Goal: Task Accomplishment & Management: Use online tool/utility

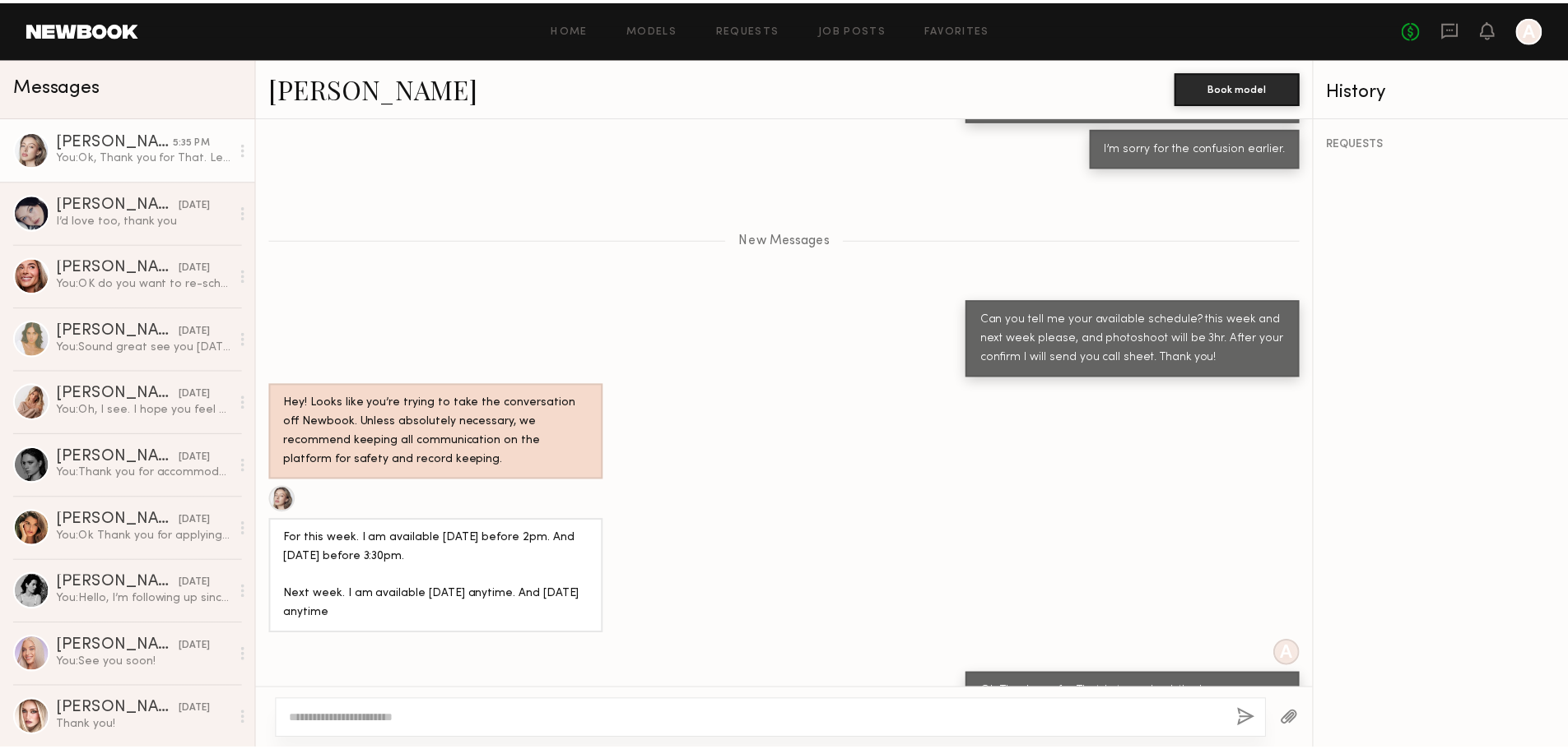
scroll to position [1877, 0]
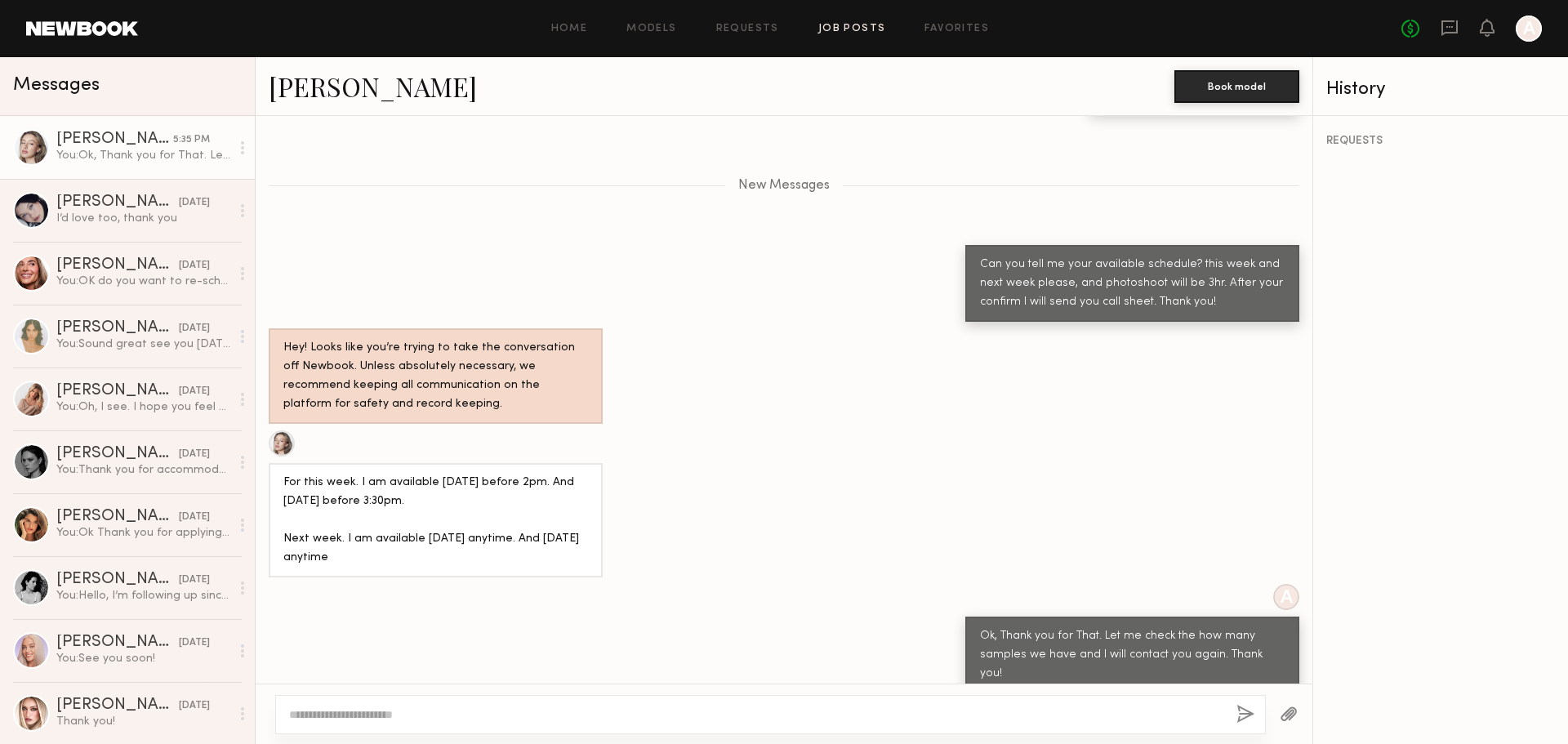
click at [843, 32] on link "Job Posts" at bounding box center [852, 28] width 68 height 11
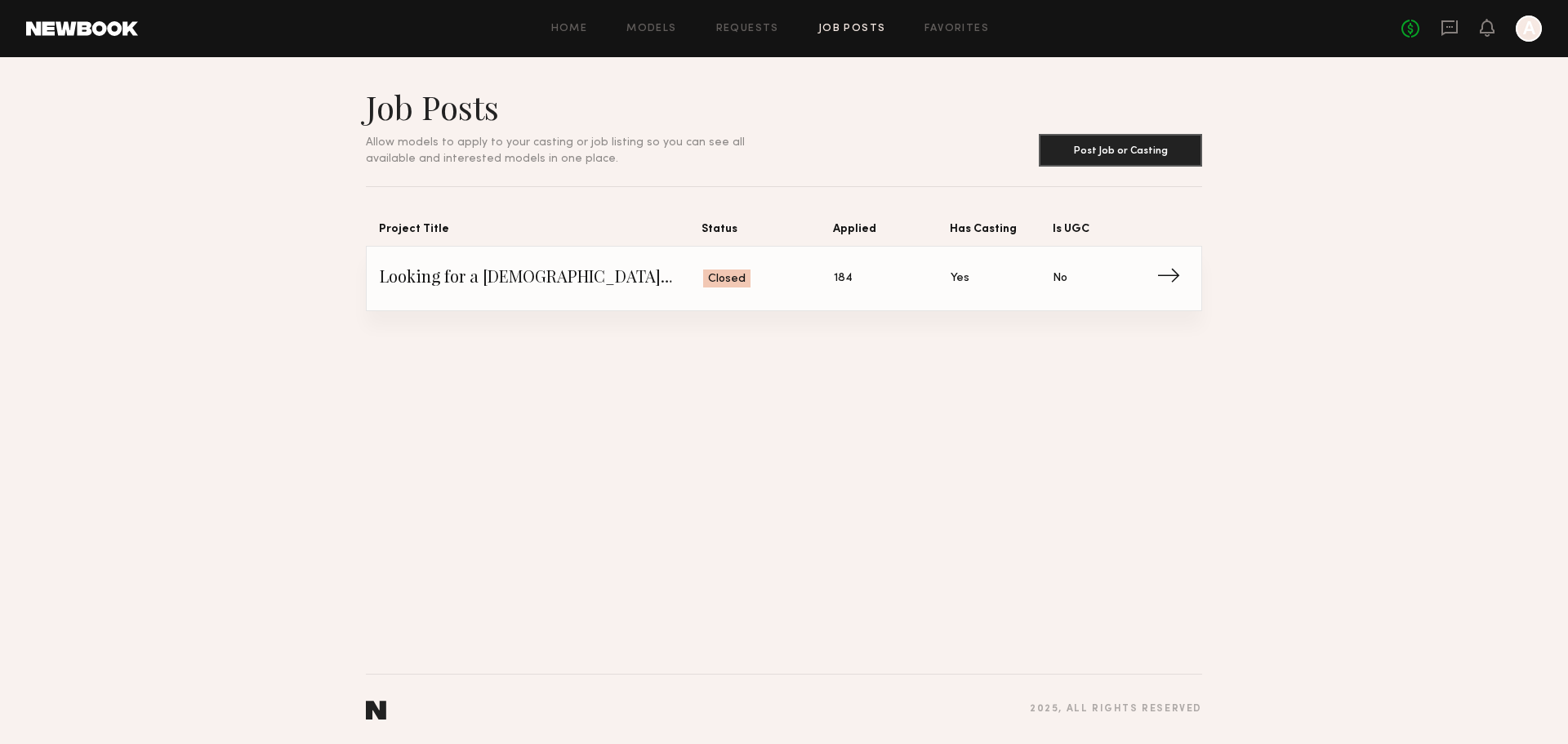
click at [634, 271] on span "Looking for a female model for a line sheet shoot" at bounding box center [541, 278] width 323 height 24
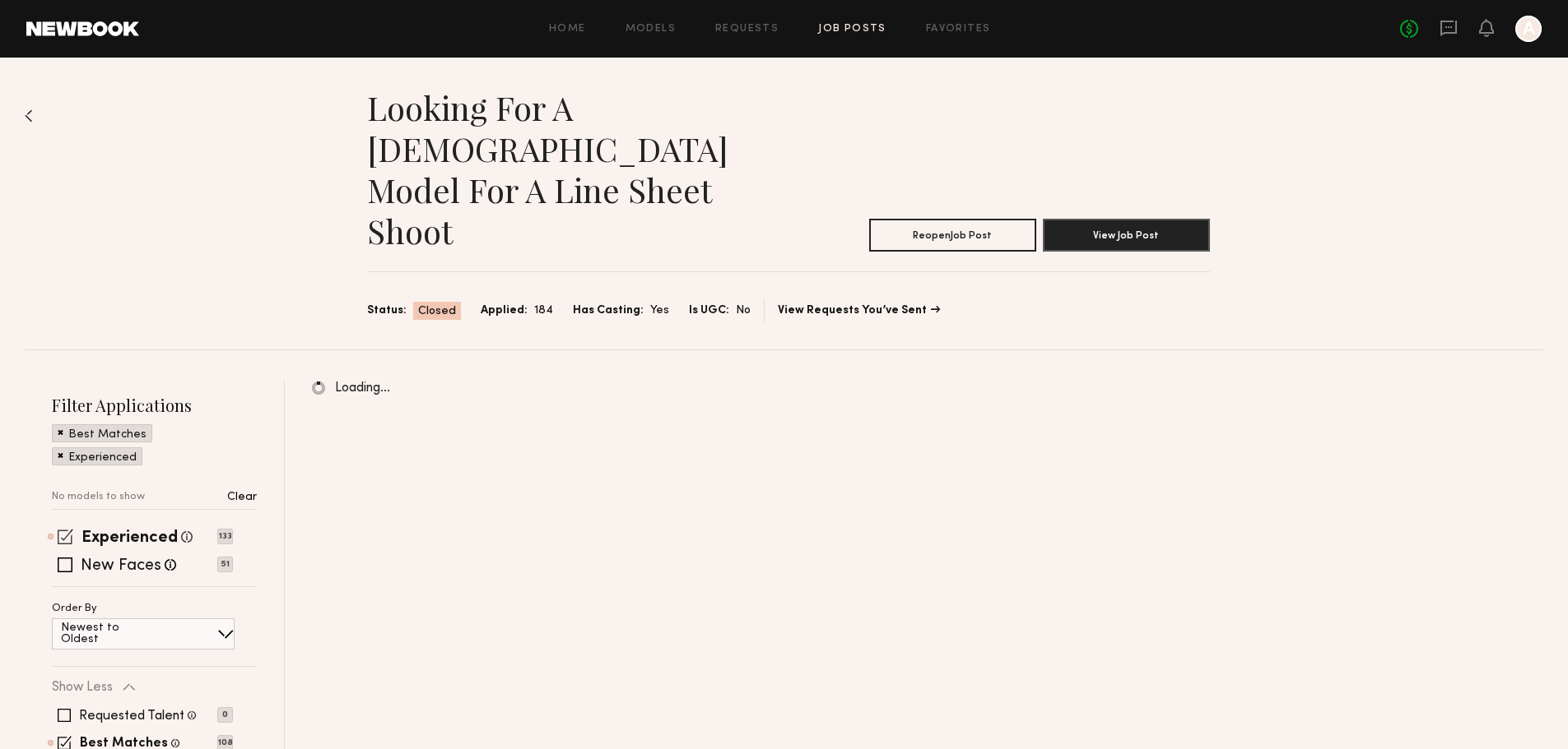
click at [64, 529] on span at bounding box center [65, 536] width 16 height 16
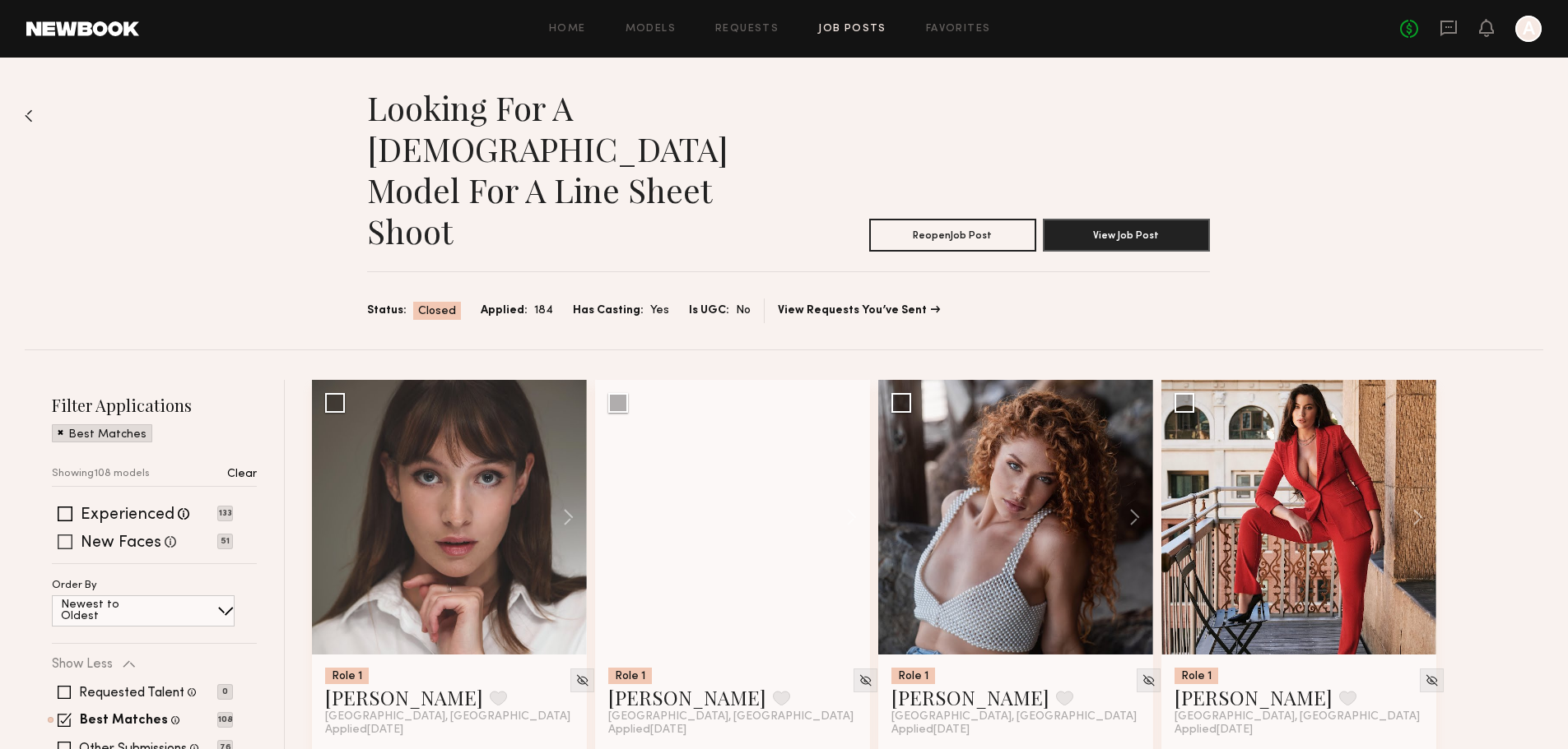
click at [59, 534] on span at bounding box center [65, 542] width 15 height 15
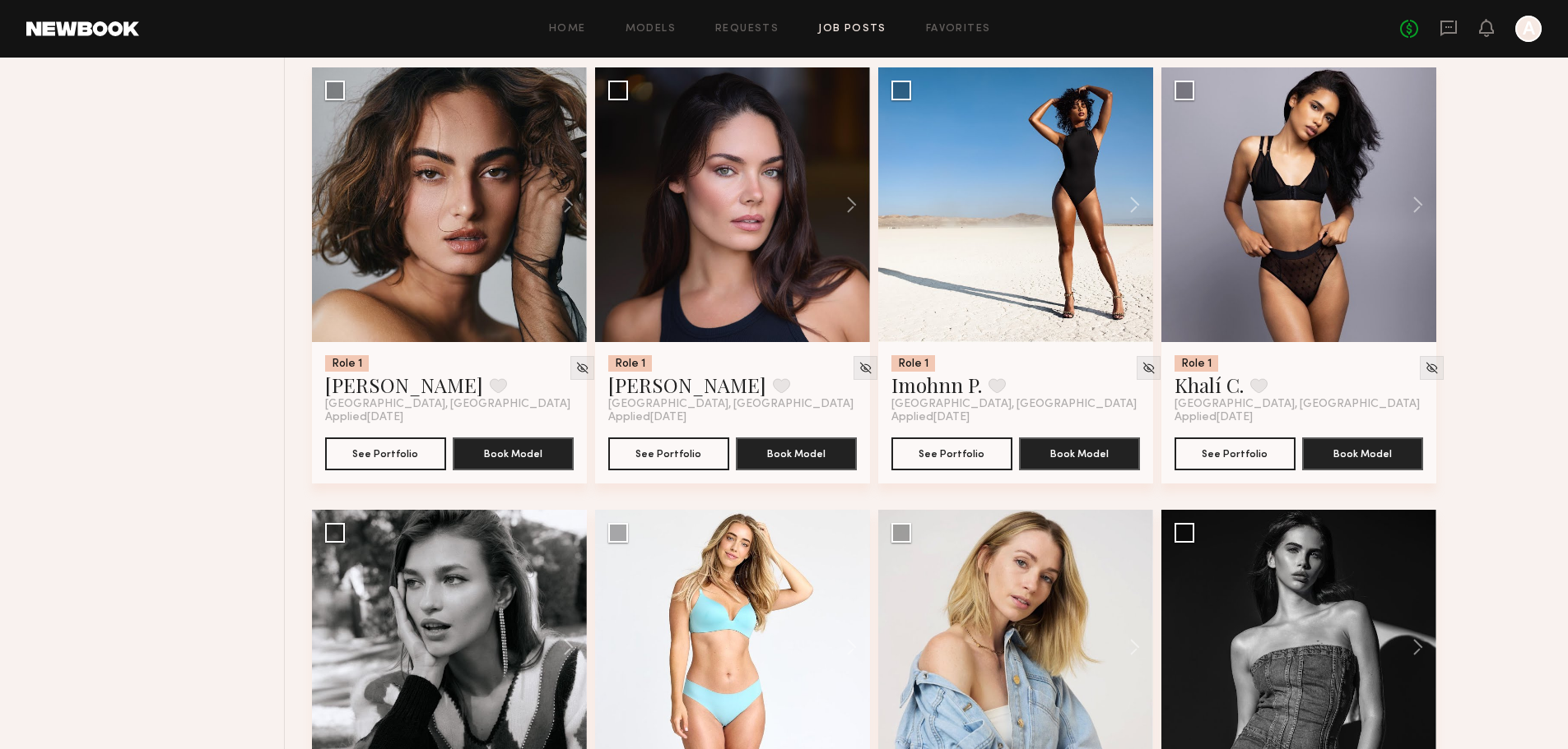
scroll to position [2522, 0]
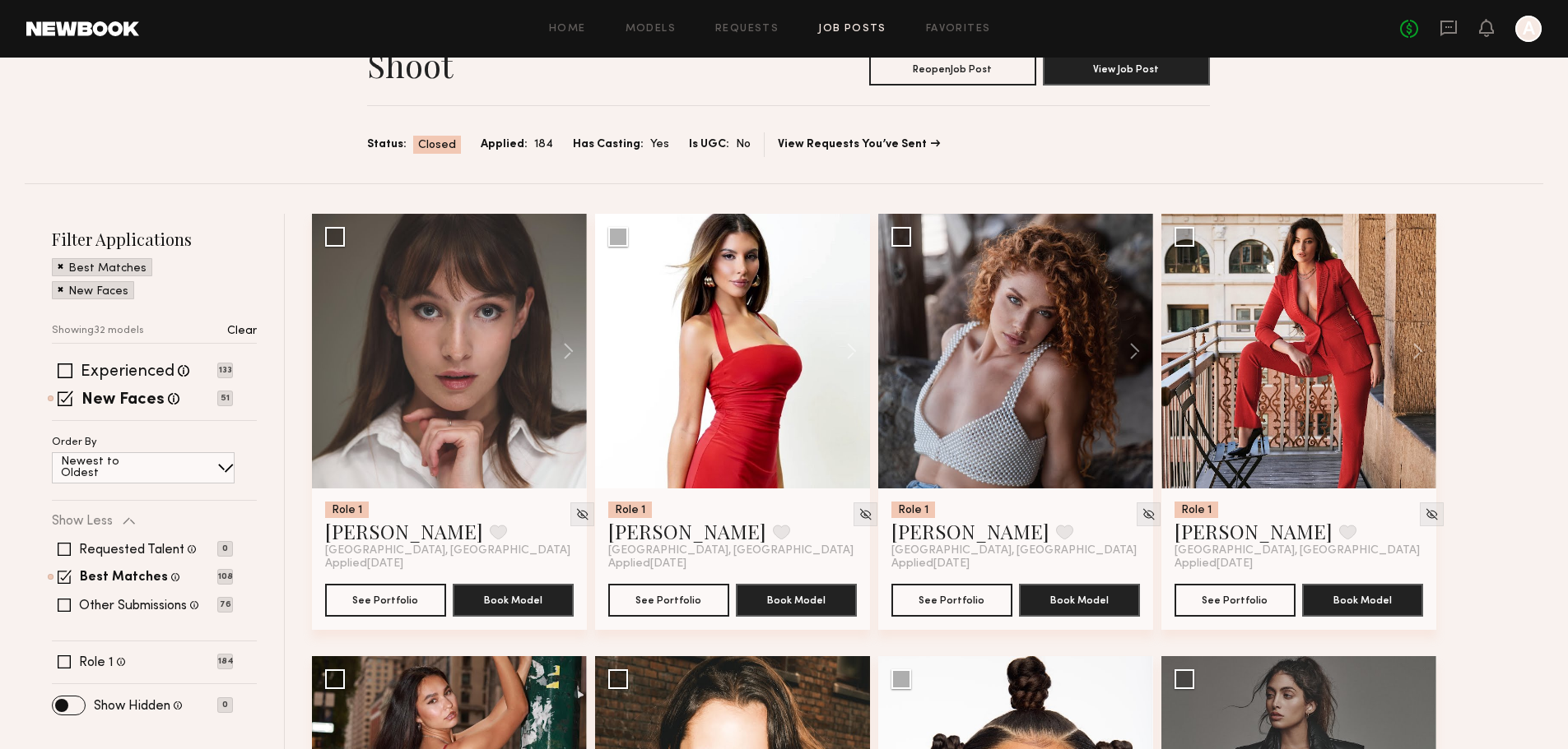
scroll to position [0, 0]
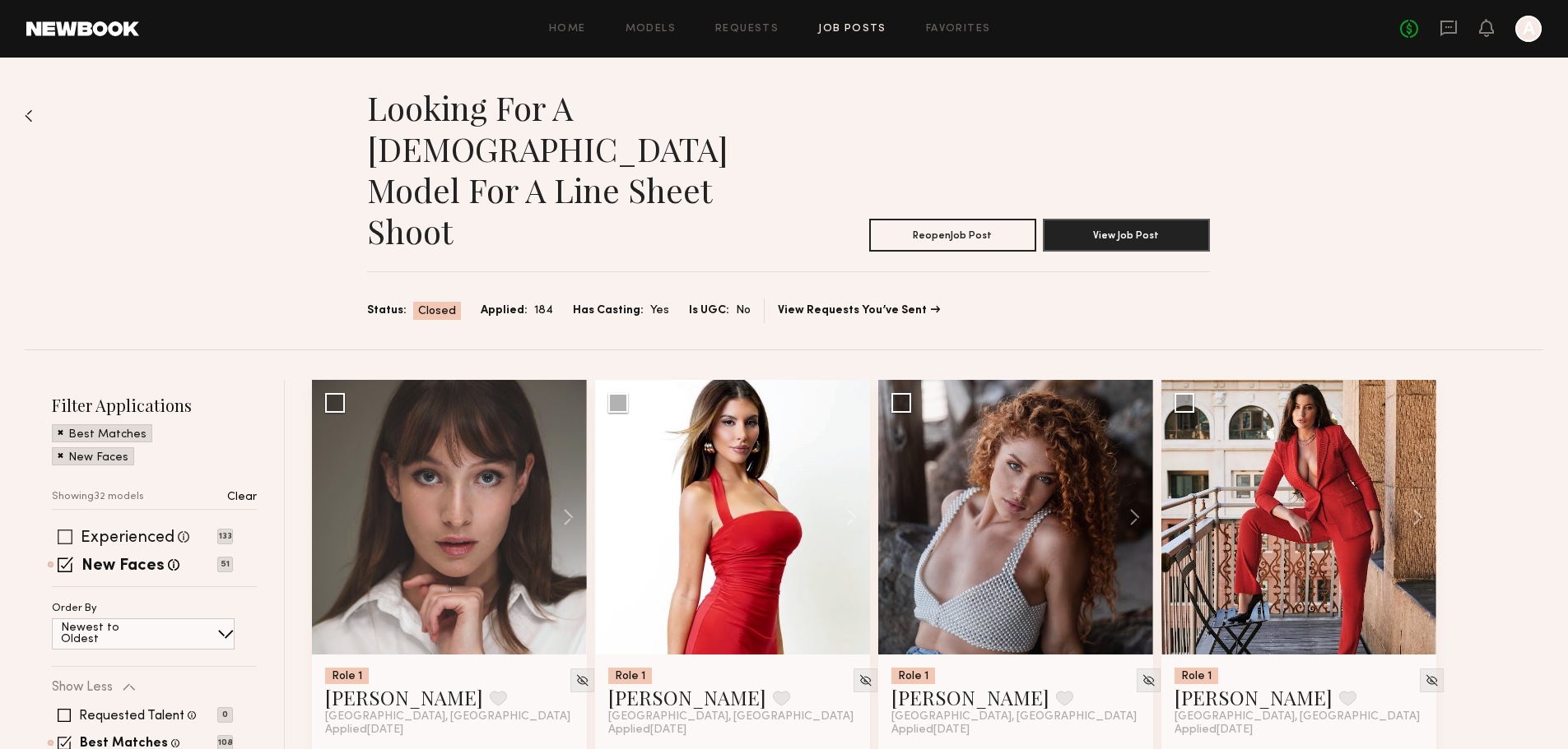
click at [62, 529] on span at bounding box center [65, 537] width 15 height 15
click at [69, 557] on span at bounding box center [65, 565] width 16 height 16
drag, startPoint x: 68, startPoint y: 455, endPoint x: 71, endPoint y: 476, distance: 21.2
click at [68, 529] on span at bounding box center [65, 536] width 16 height 16
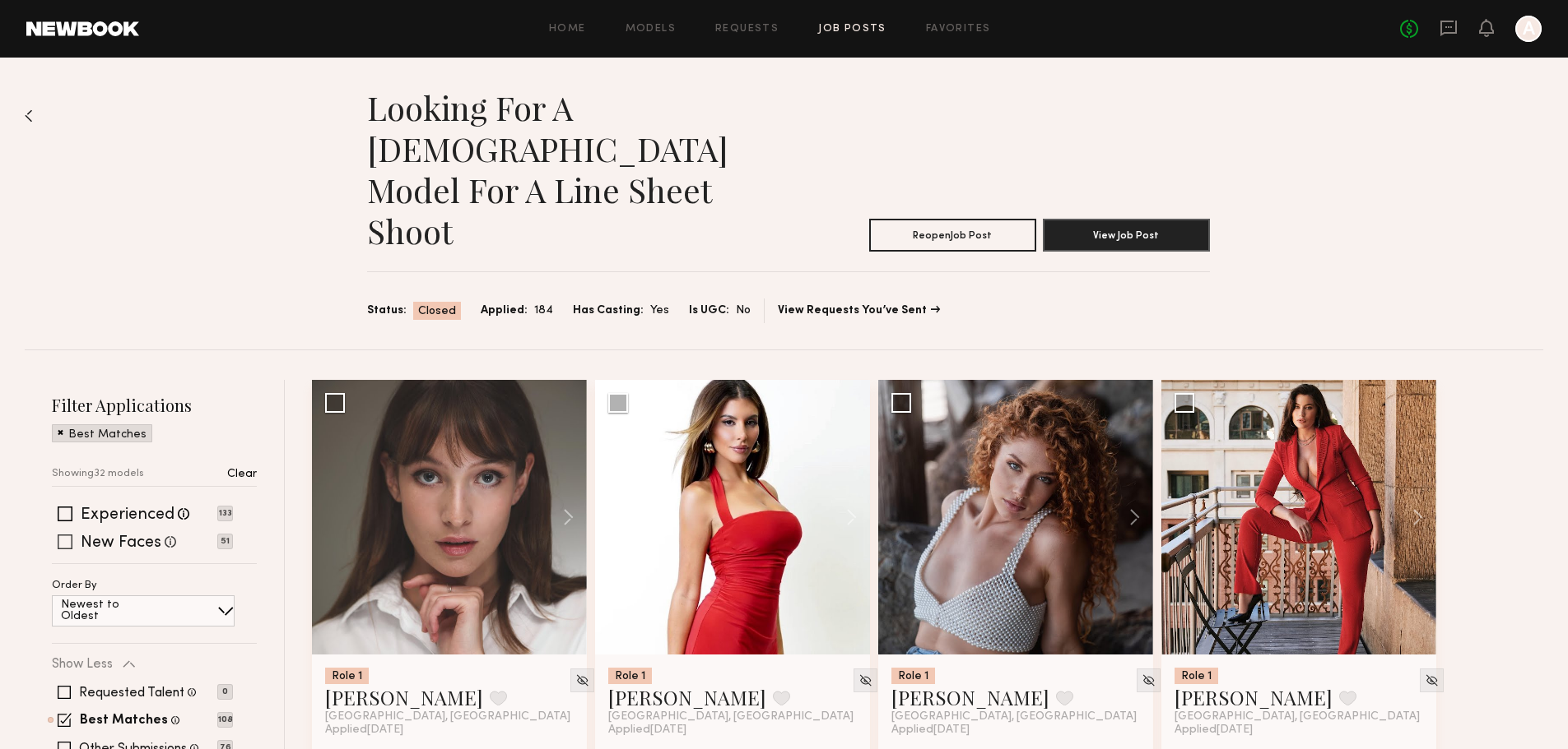
click at [67, 534] on span at bounding box center [65, 542] width 15 height 15
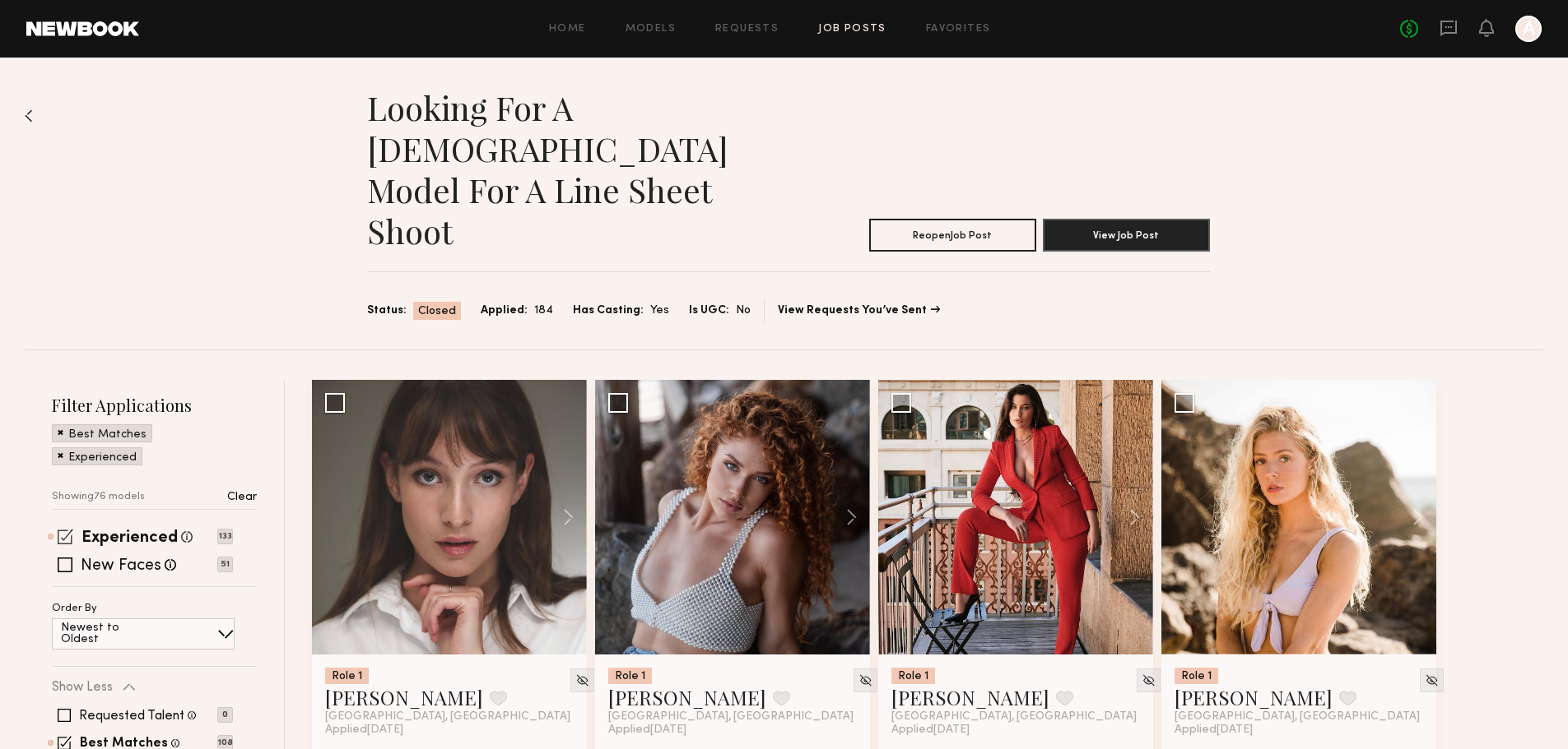
click at [67, 529] on span at bounding box center [65, 536] width 16 height 16
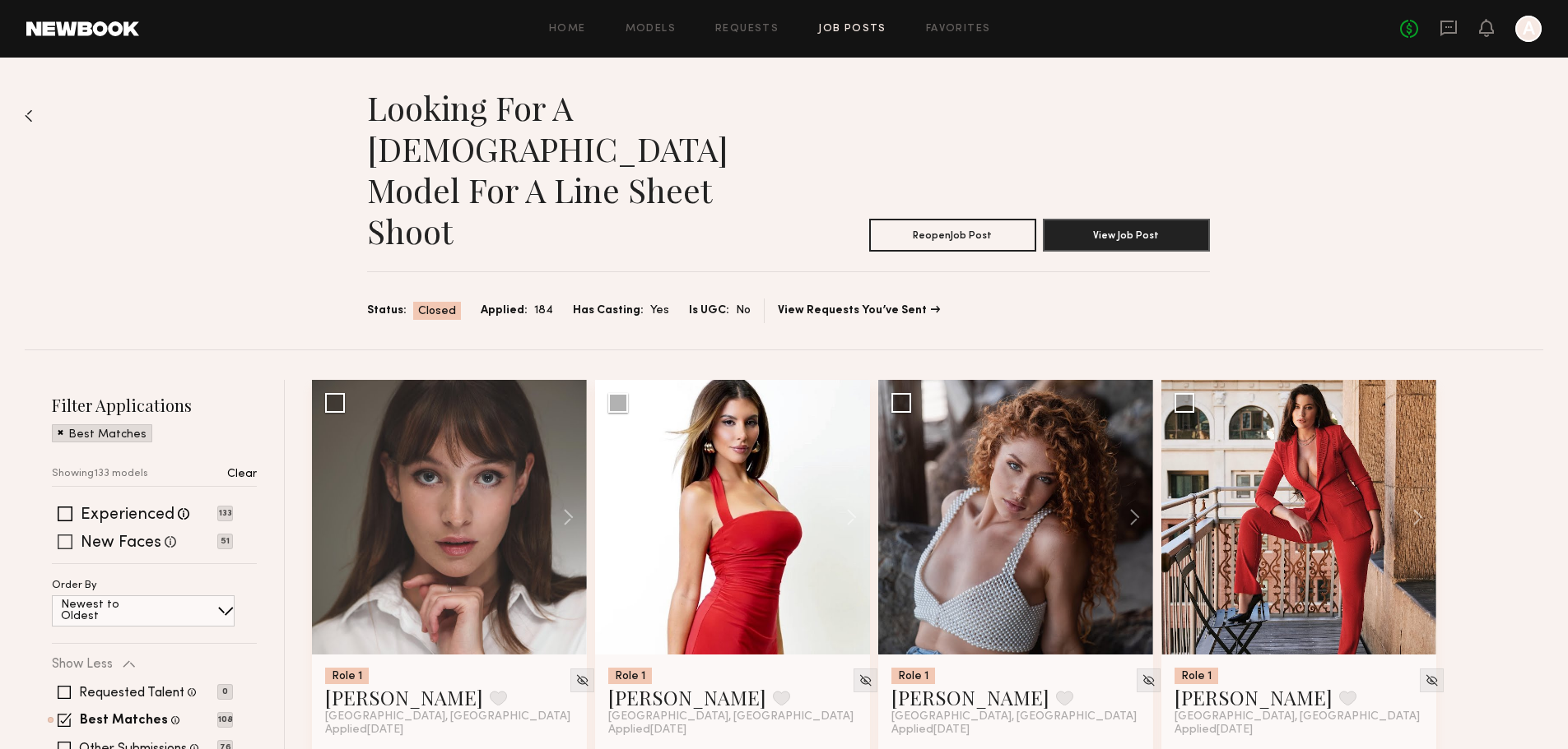
click at [64, 534] on span at bounding box center [65, 542] width 15 height 15
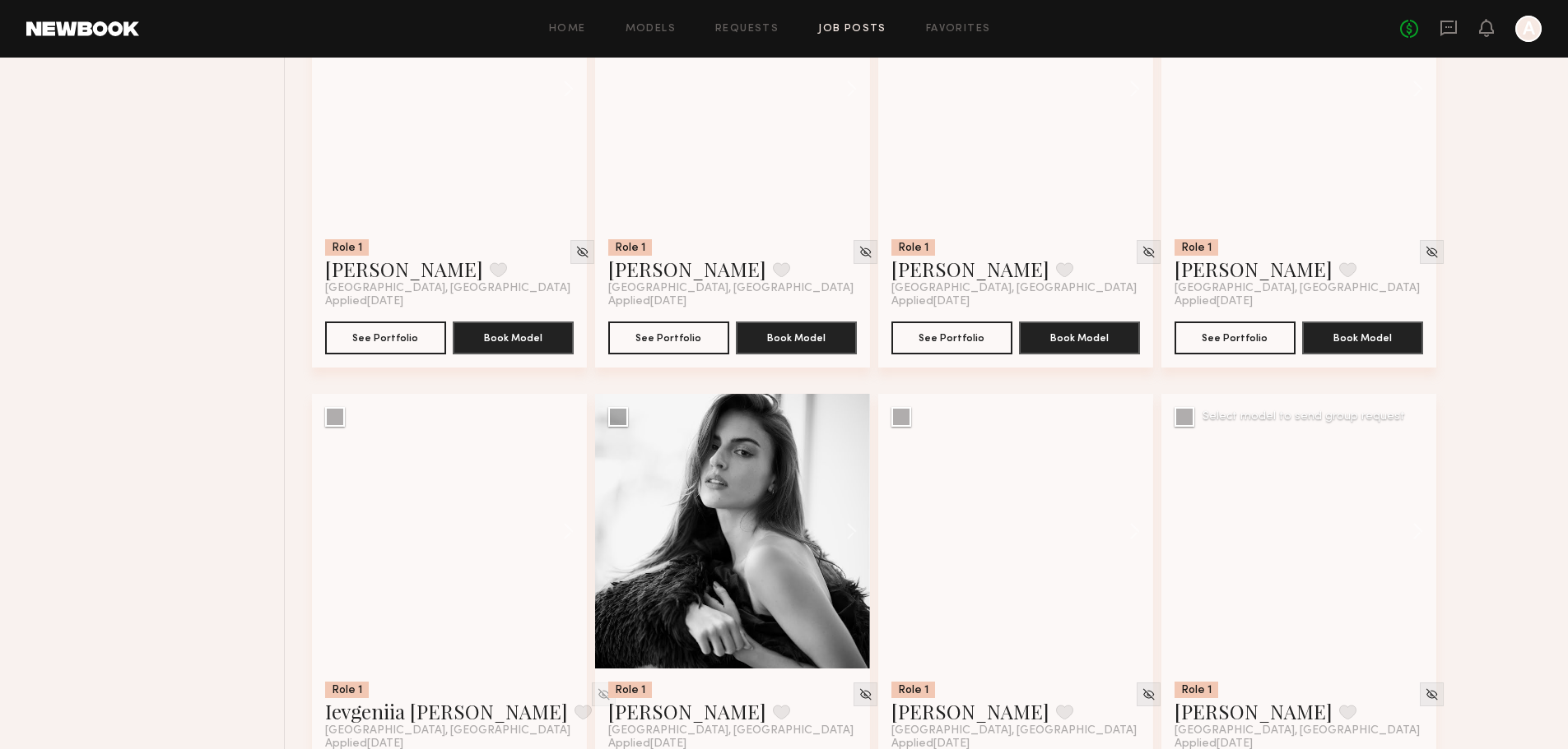
scroll to position [2786, 0]
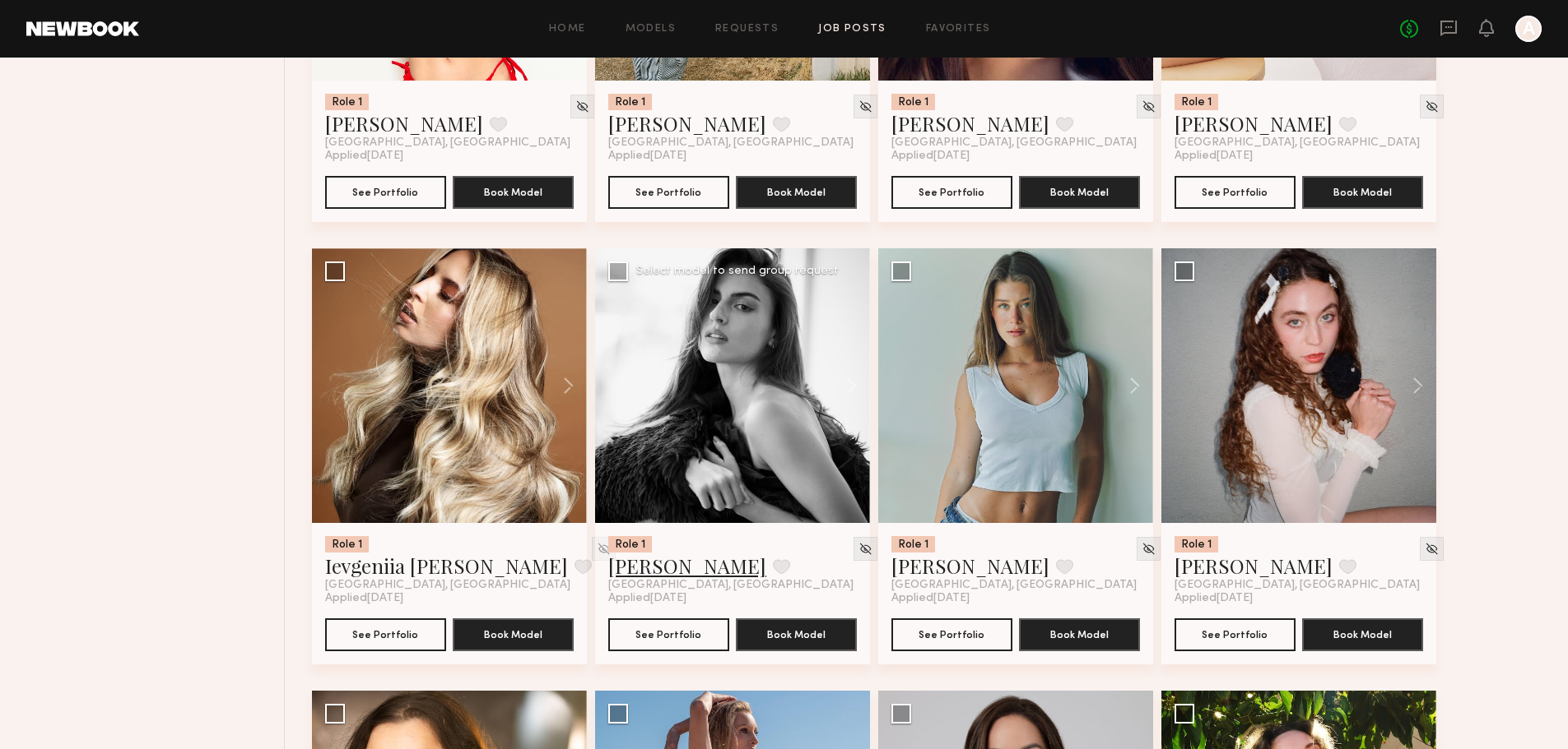
click at [653, 553] on link "Leah M." at bounding box center [687, 566] width 158 height 26
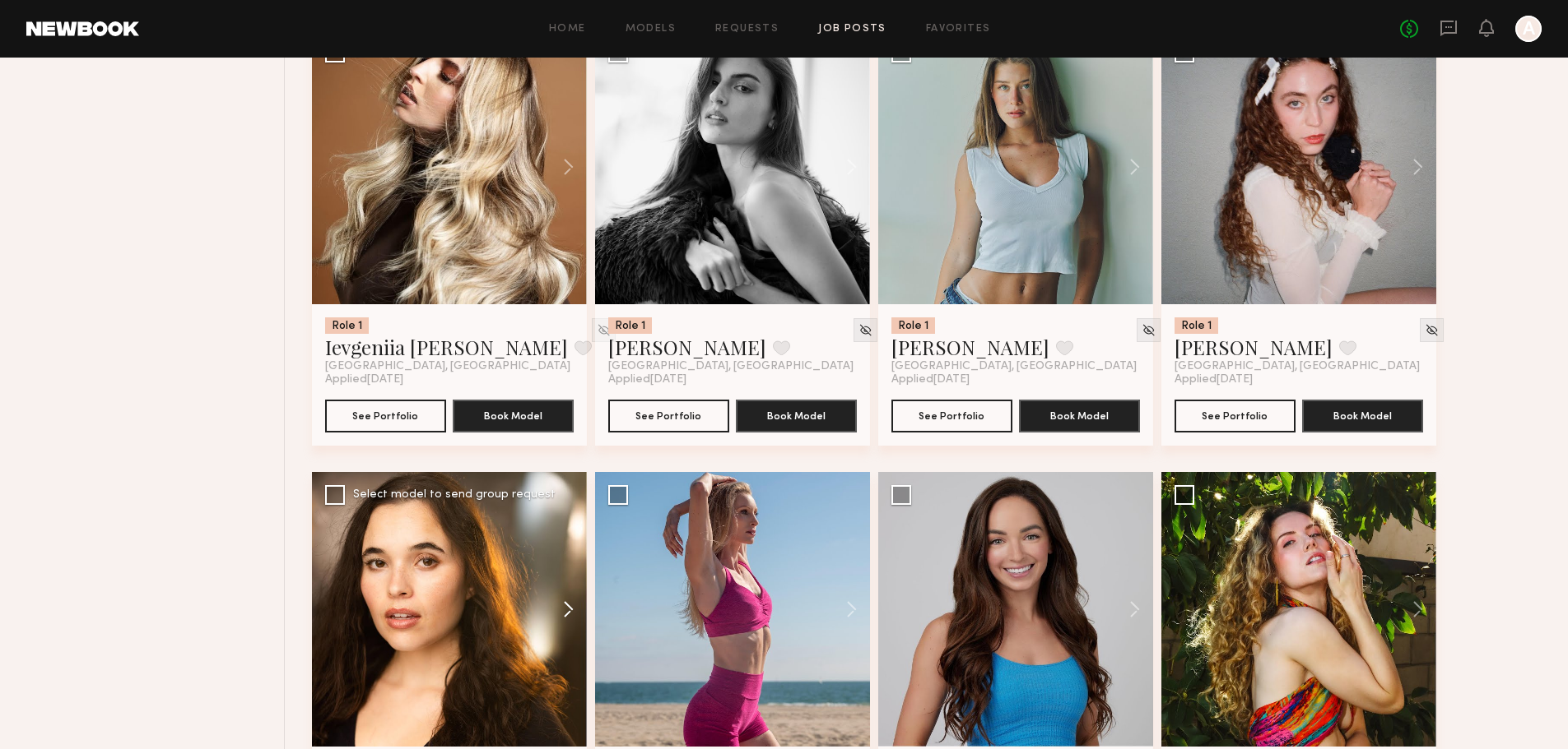
scroll to position [3089, 0]
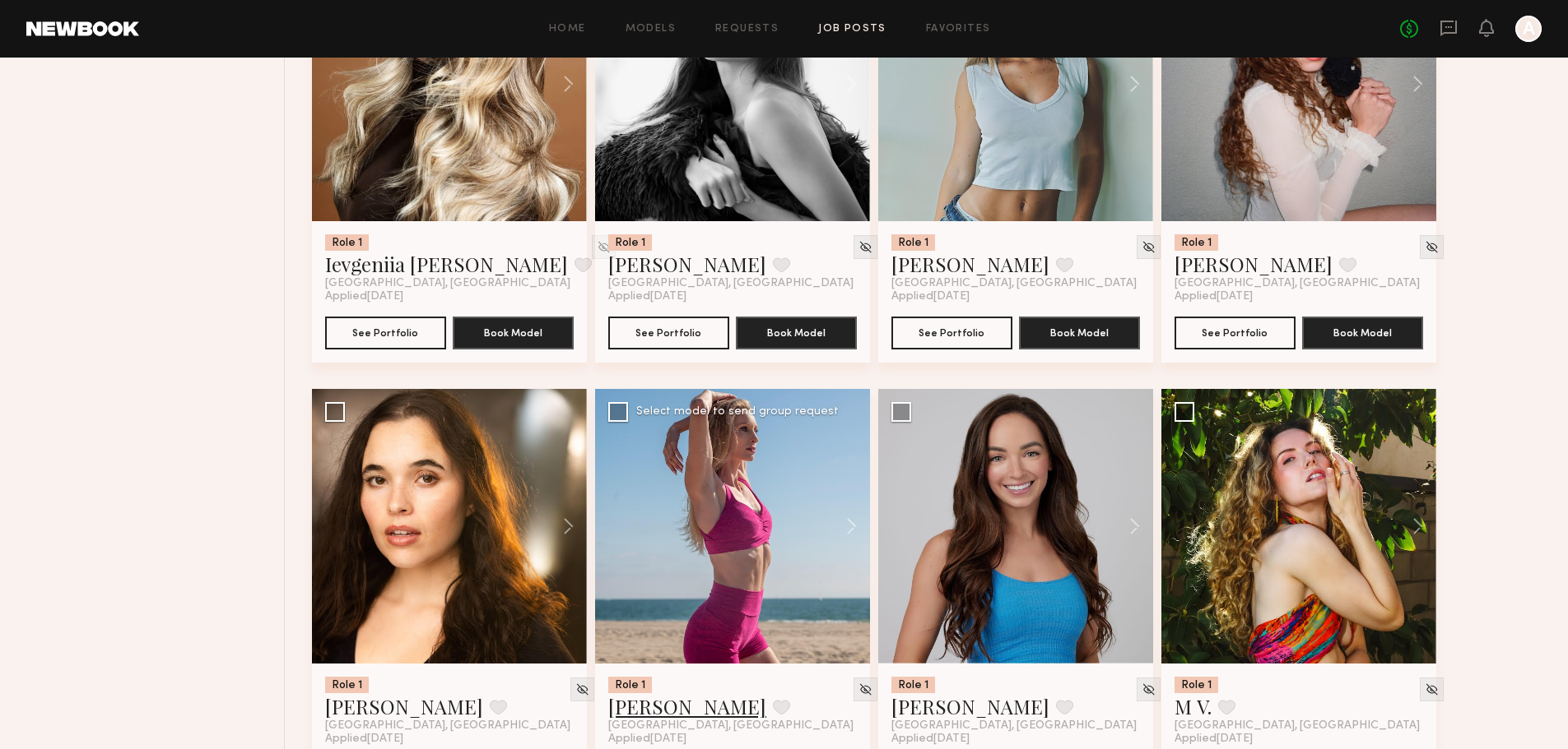
click at [639, 693] on link "Willow R." at bounding box center [687, 706] width 158 height 26
click at [925, 693] on link "Kayla M." at bounding box center [970, 706] width 158 height 26
click at [1308, 484] on div at bounding box center [1299, 526] width 275 height 274
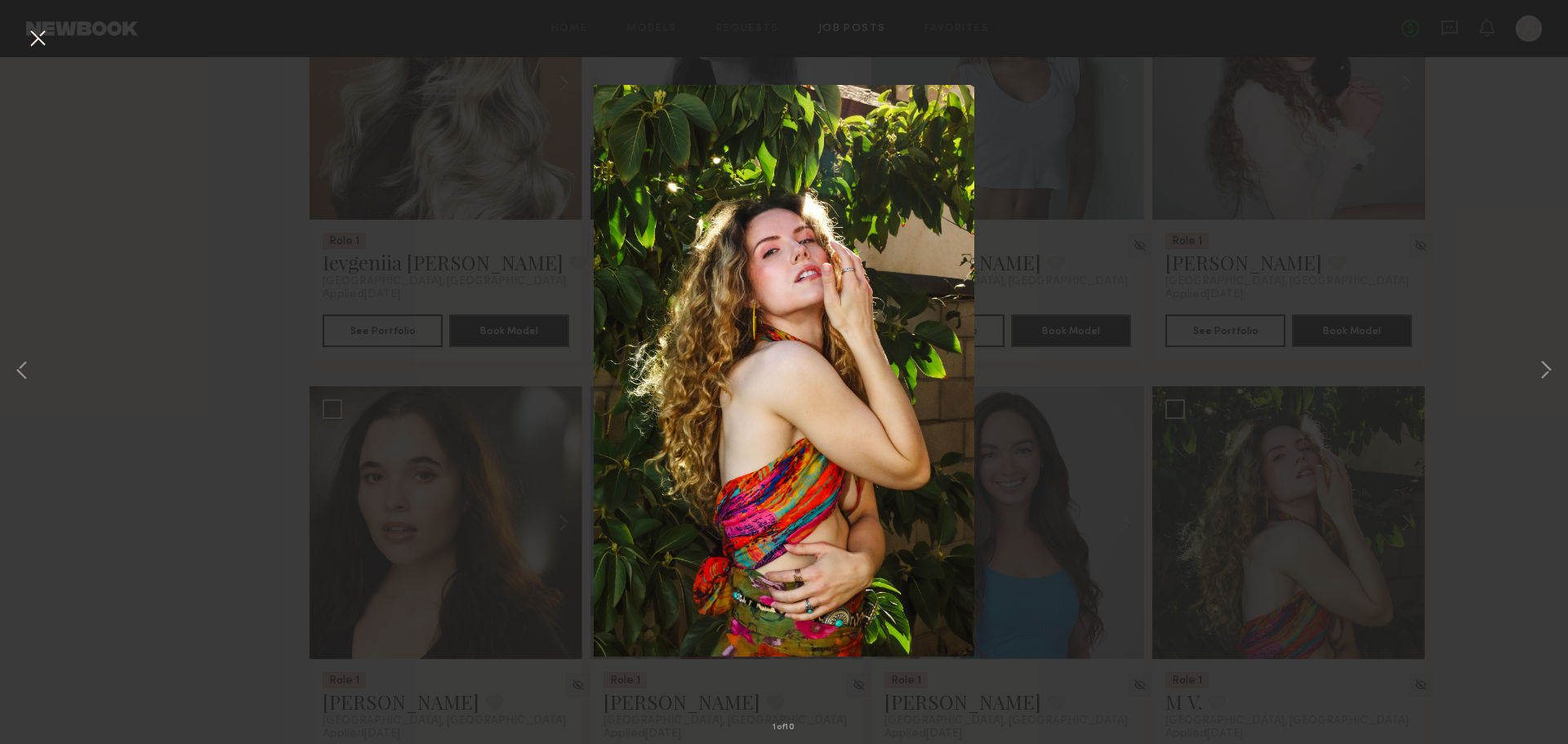
drag, startPoint x: 36, startPoint y: 41, endPoint x: 79, endPoint y: 54, distance: 44.9
click at [53, 48] on div "1 of 10" at bounding box center [784, 372] width 1568 height 744
click at [38, 33] on button at bounding box center [37, 38] width 26 height 29
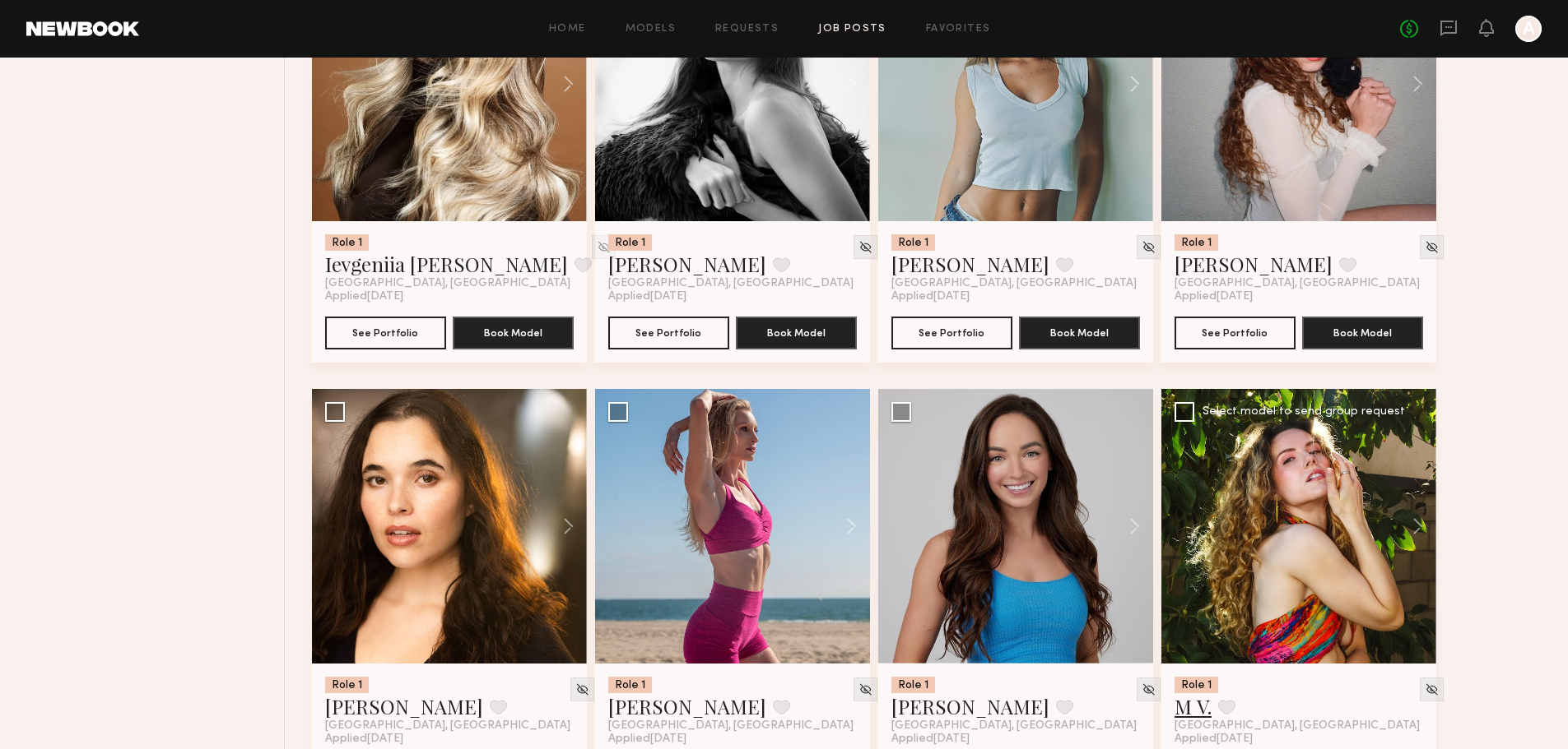
click at [1203, 693] on link "M V." at bounding box center [1193, 706] width 37 height 26
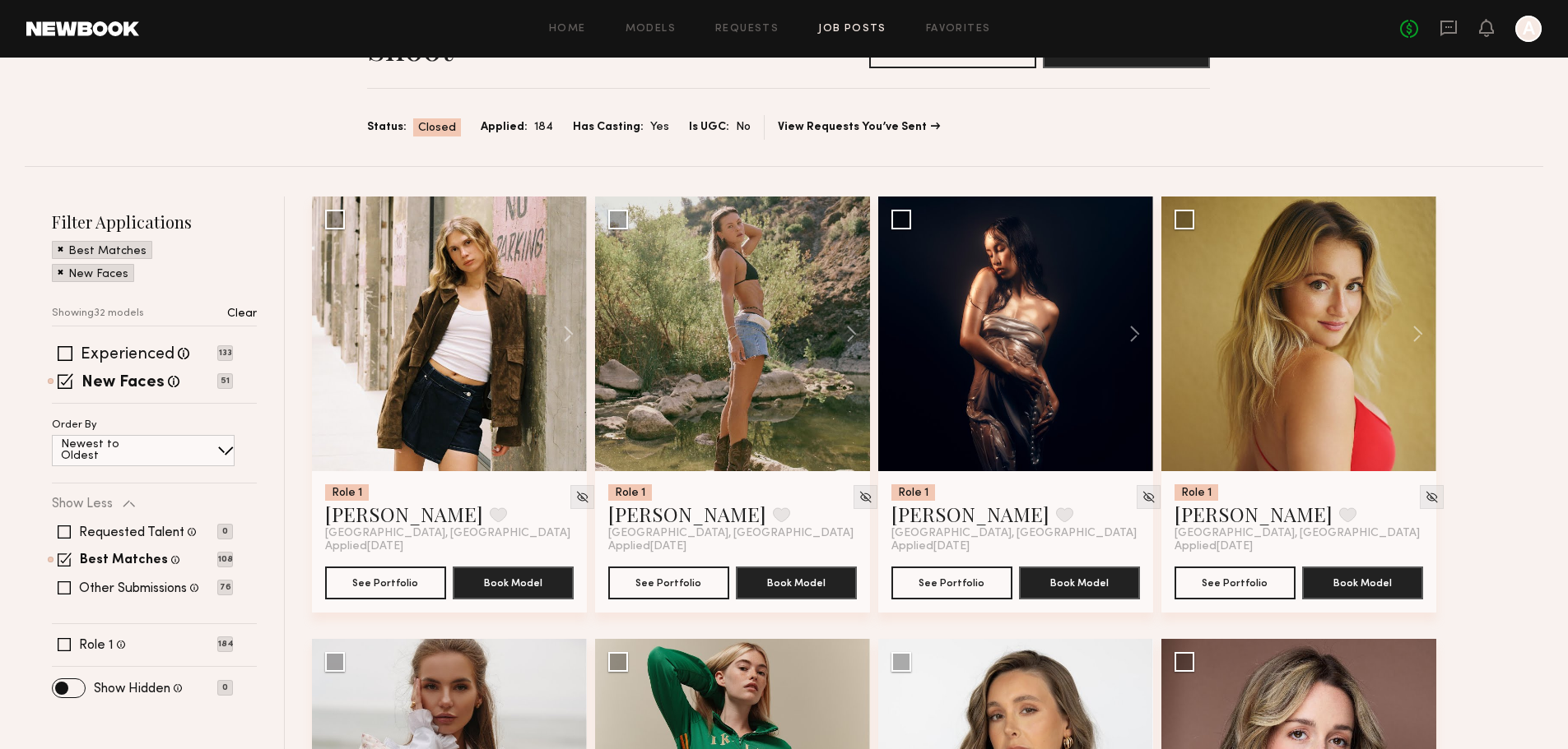
scroll to position [220, 0]
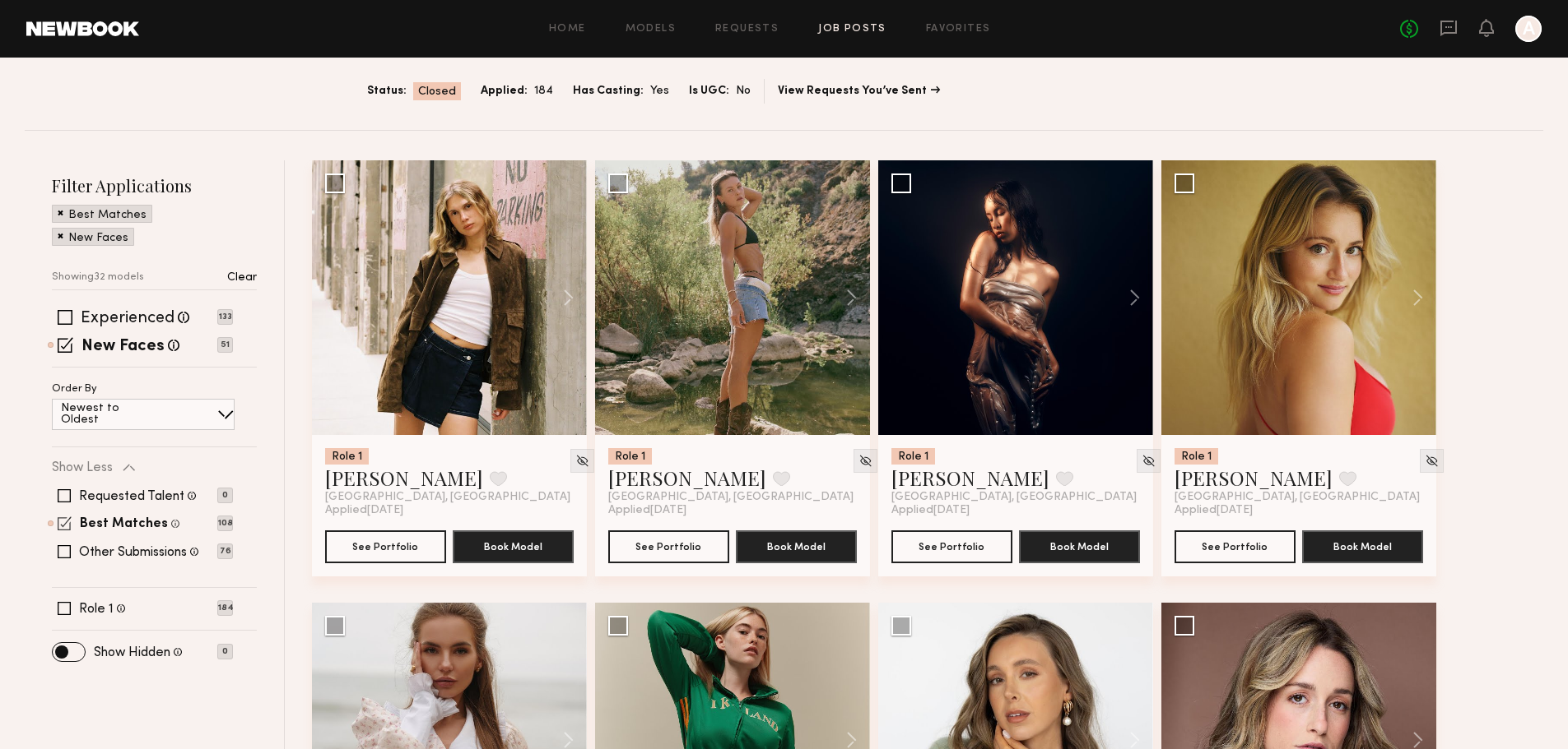
click at [66, 517] on span at bounding box center [64, 523] width 14 height 14
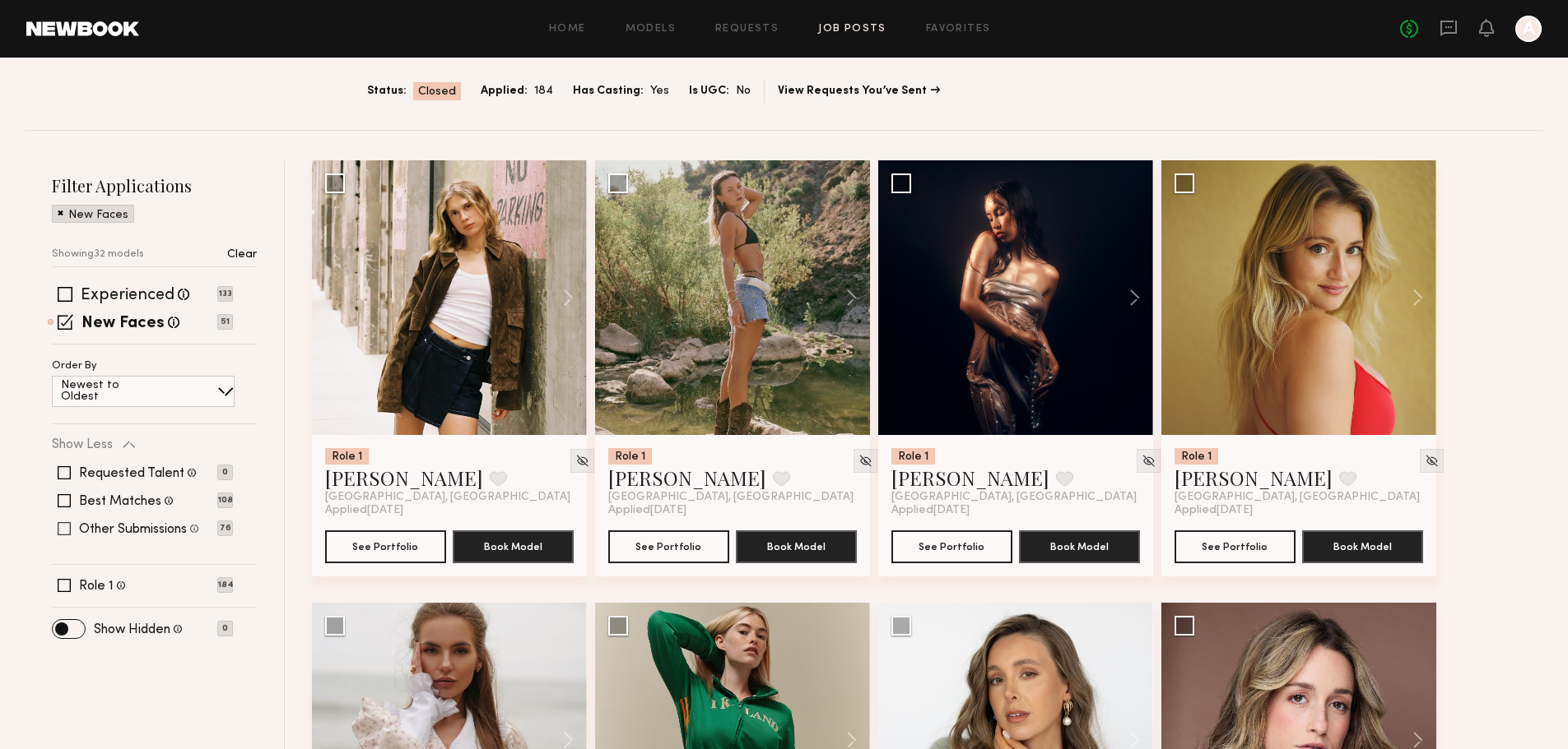
click at [66, 523] on span at bounding box center [64, 529] width 13 height 13
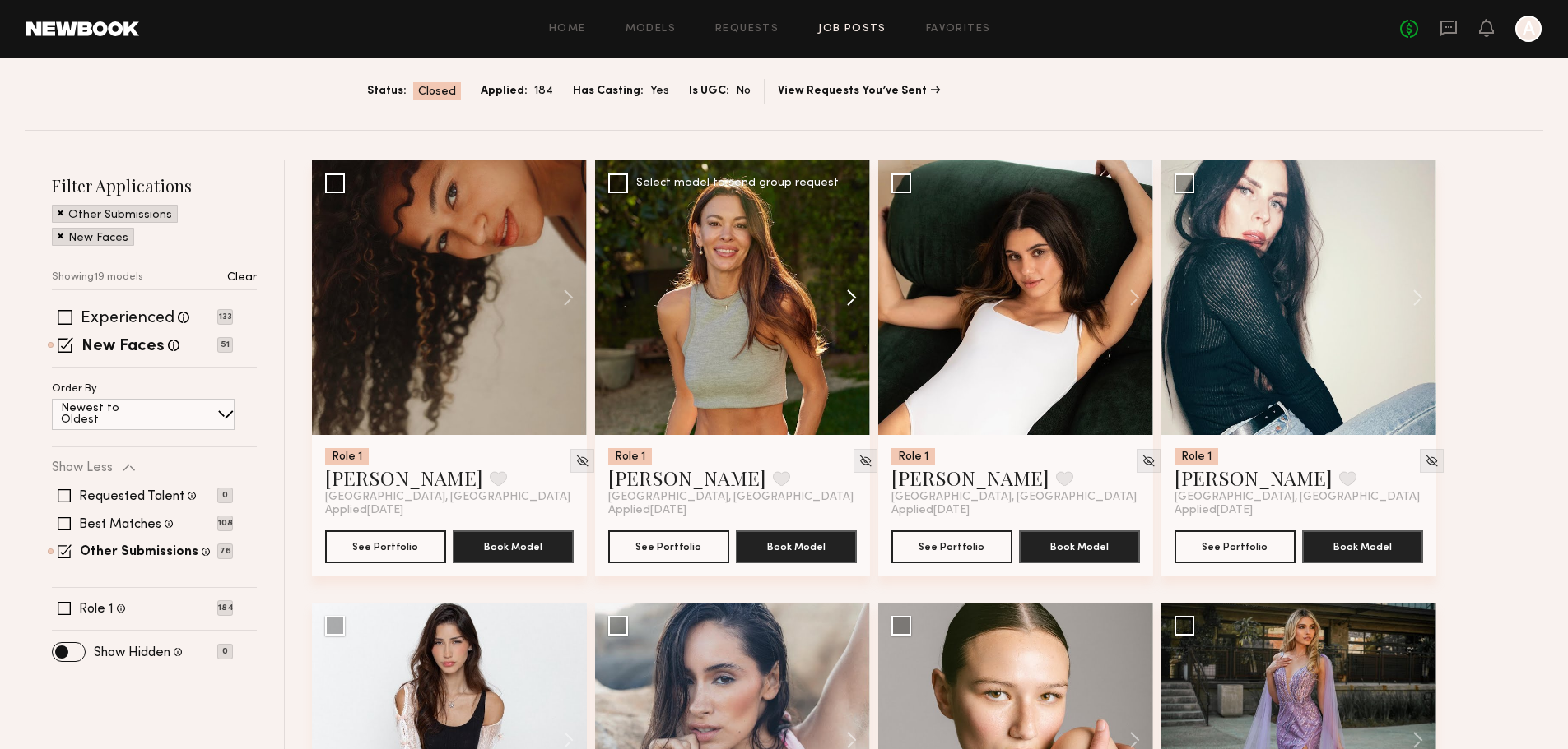
click at [851, 214] on button at bounding box center [843, 298] width 53 height 274
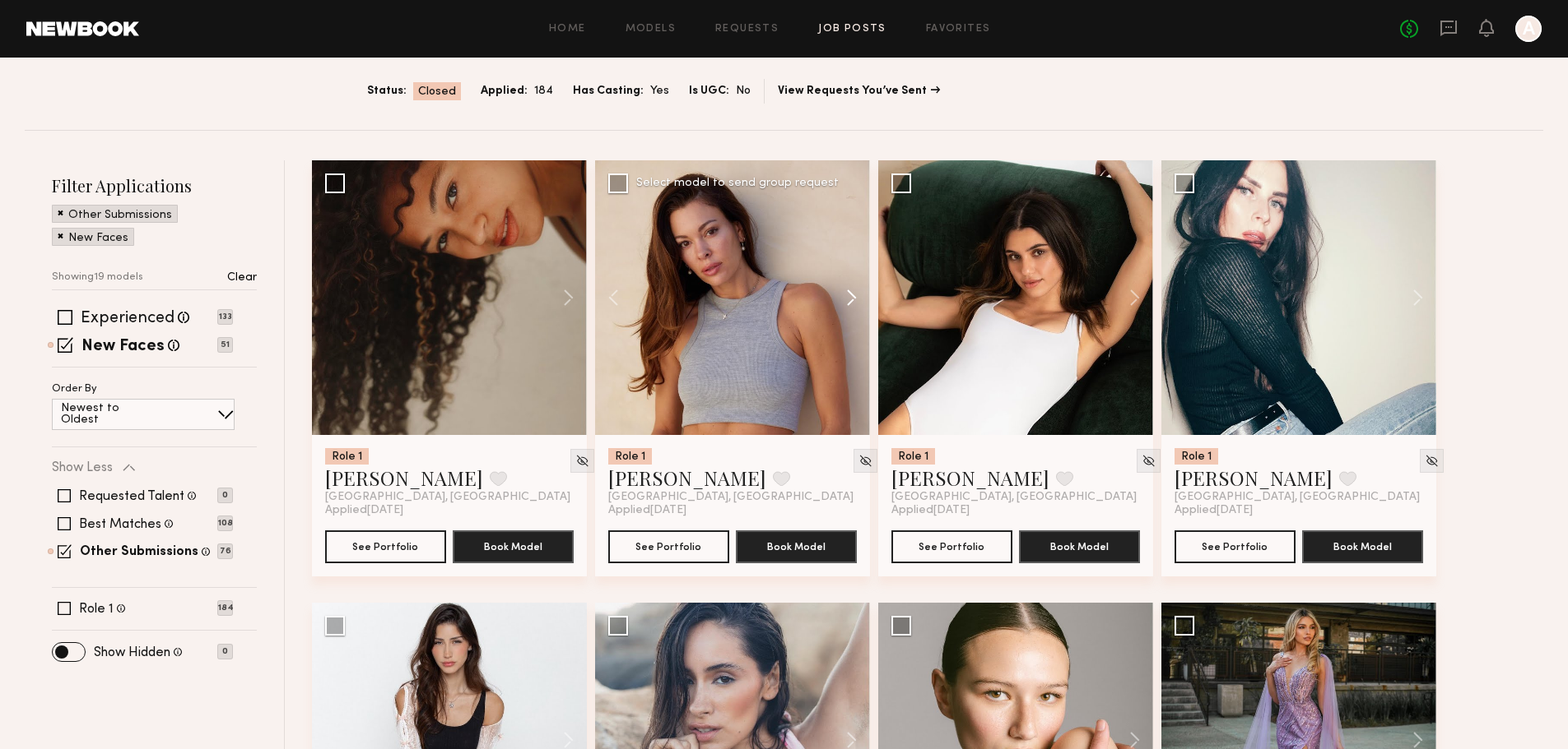
click at [851, 214] on button at bounding box center [843, 298] width 53 height 274
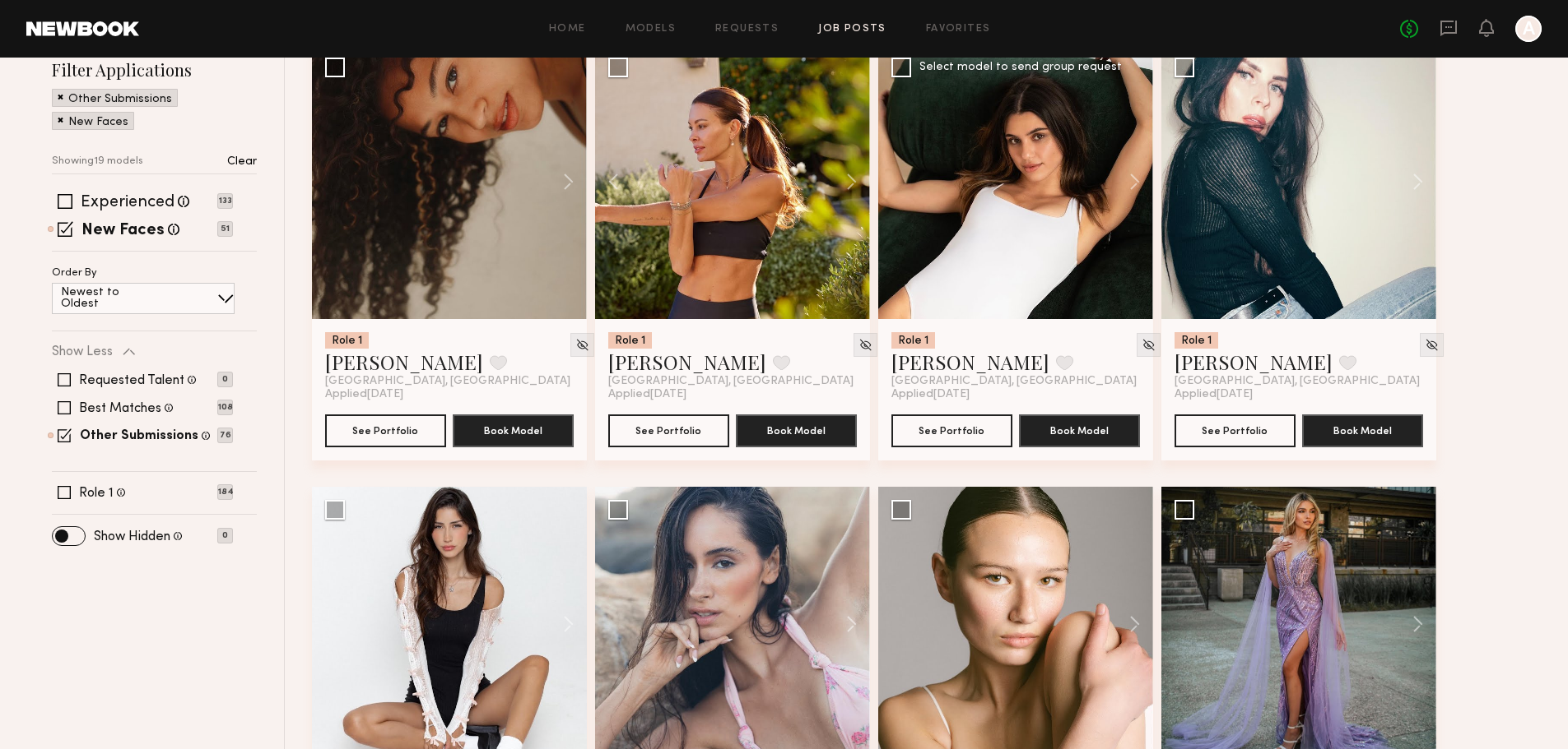
scroll to position [438, 0]
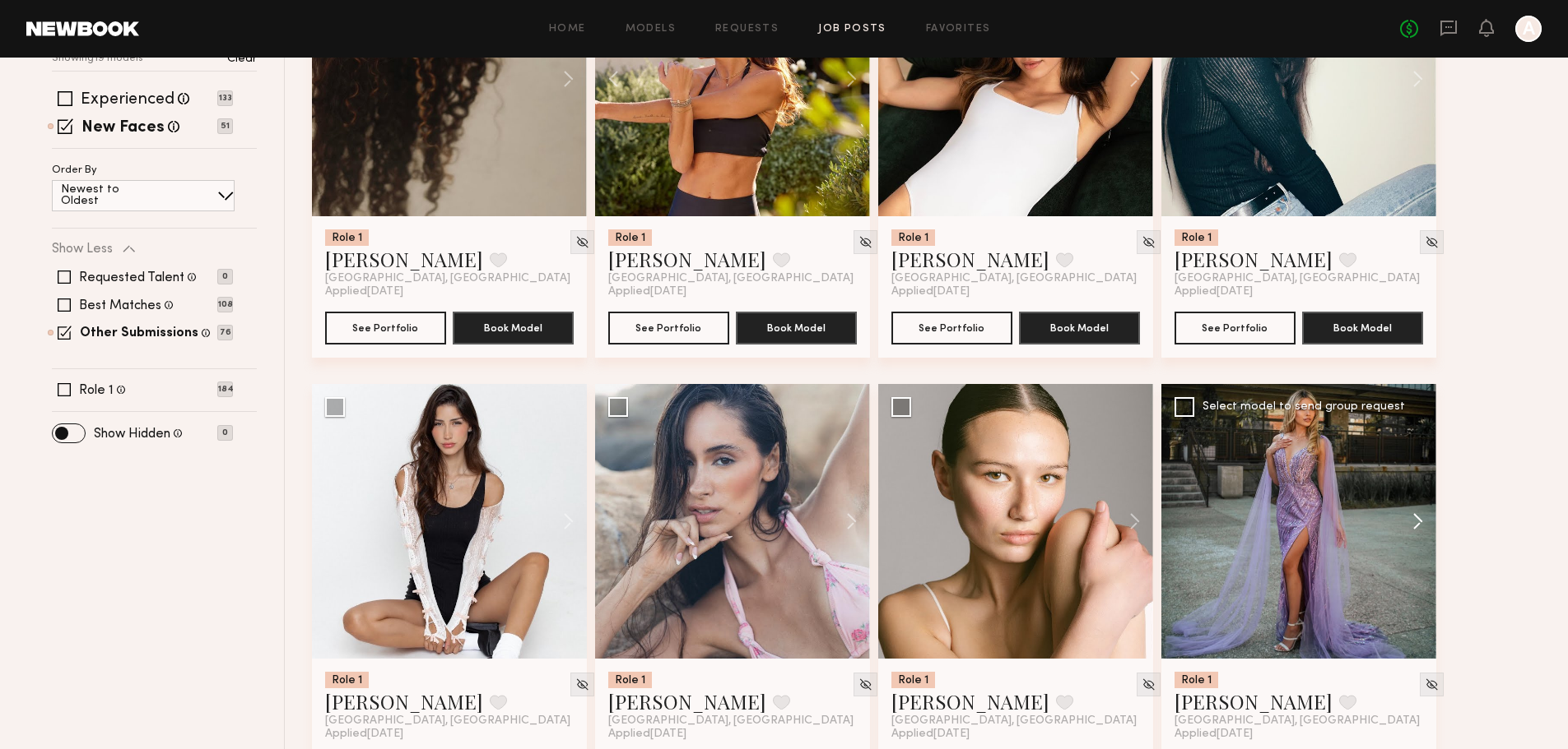
click at [1415, 441] on button at bounding box center [1410, 521] width 53 height 274
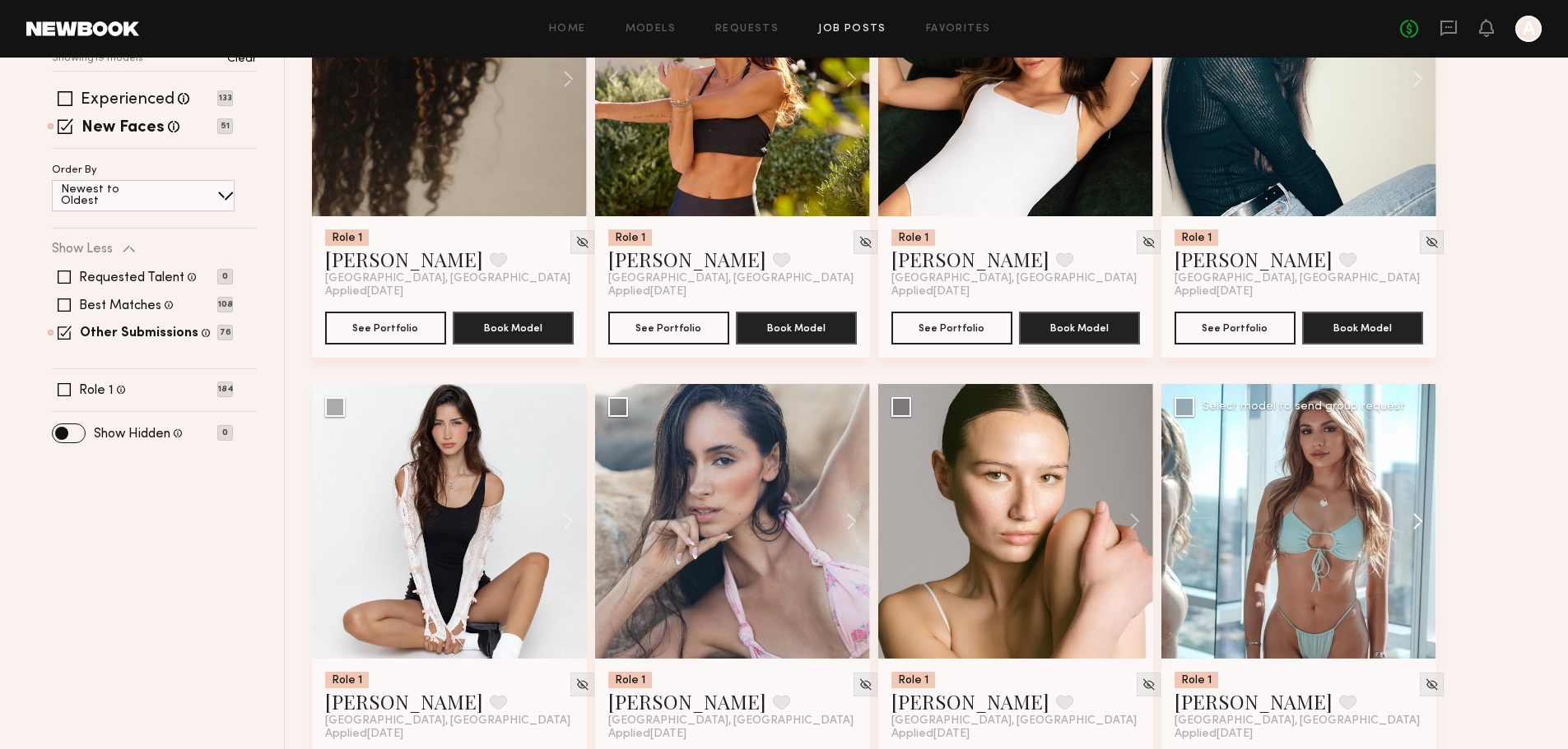
click at [1415, 441] on button at bounding box center [1410, 521] width 53 height 274
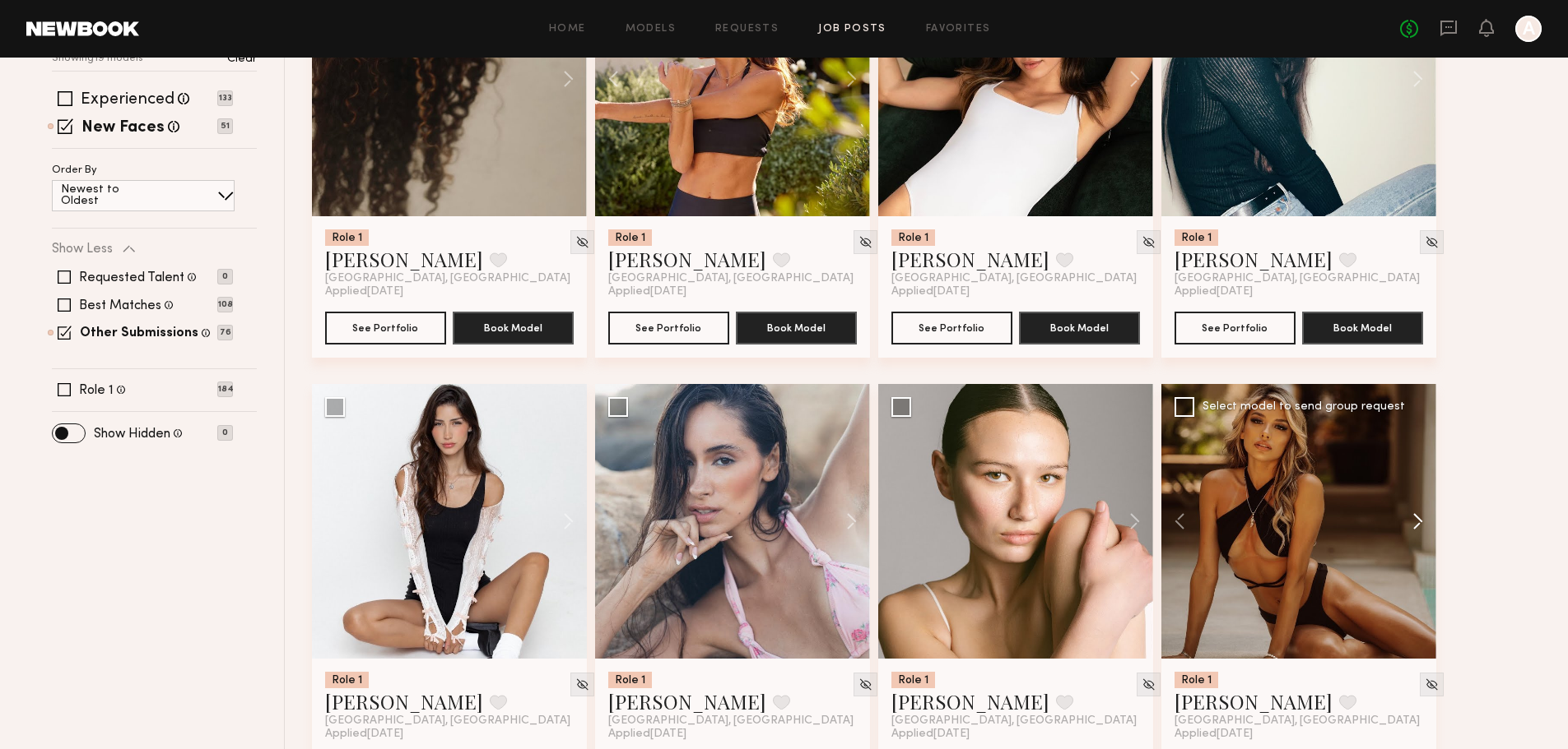
click at [1415, 441] on button at bounding box center [1410, 521] width 53 height 274
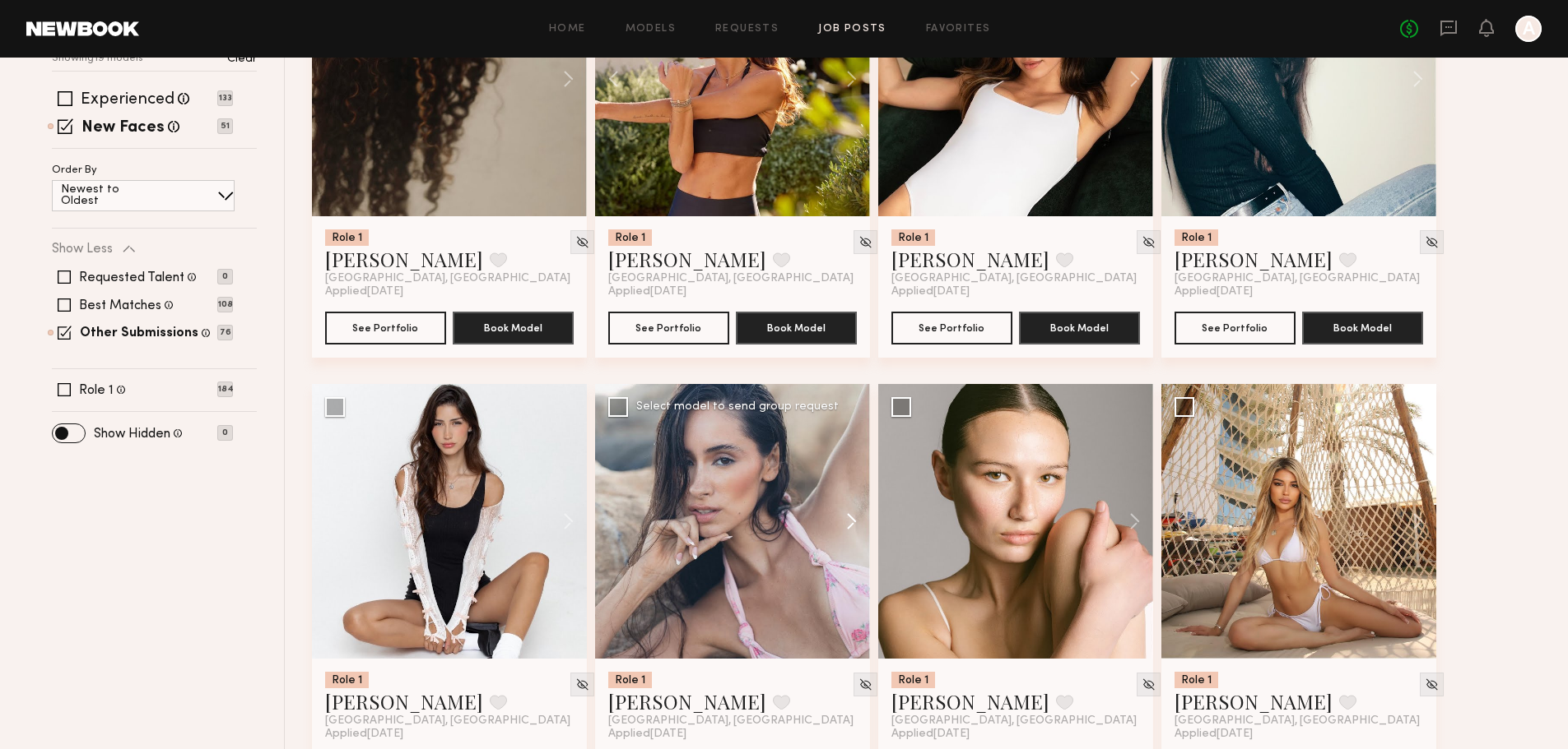
click at [854, 444] on button at bounding box center [843, 521] width 53 height 274
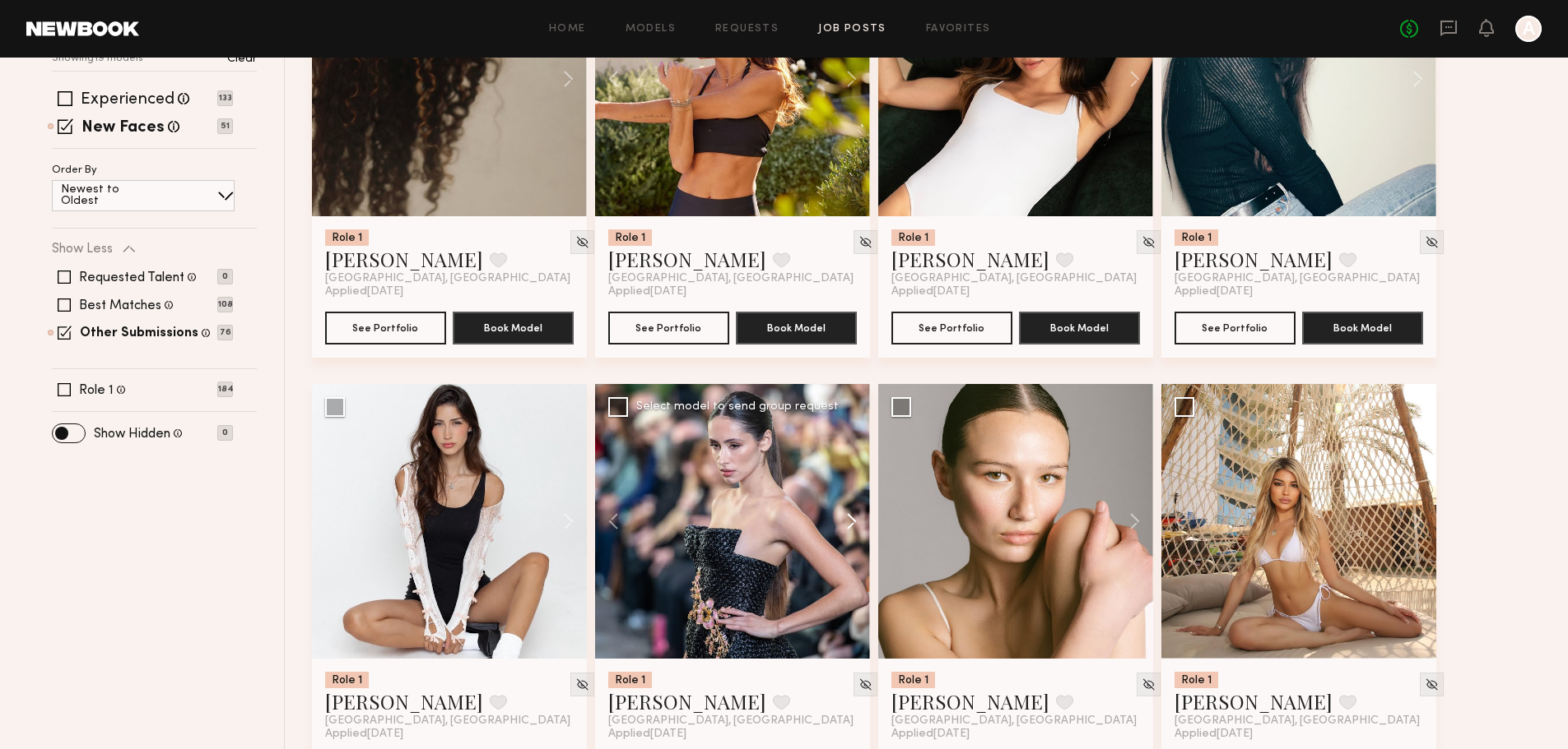
click at [854, 444] on button at bounding box center [843, 521] width 53 height 274
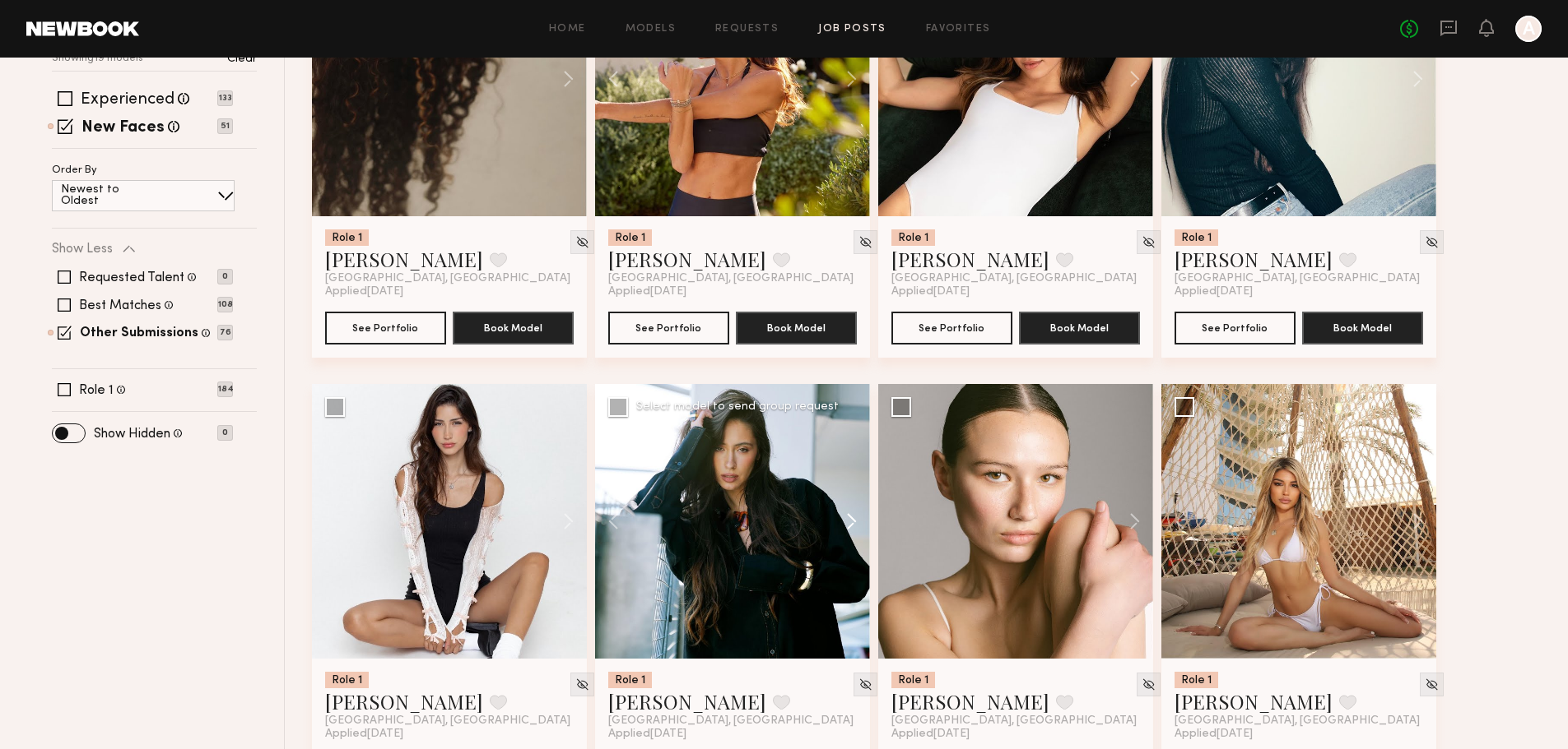
click at [854, 444] on button at bounding box center [843, 521] width 53 height 274
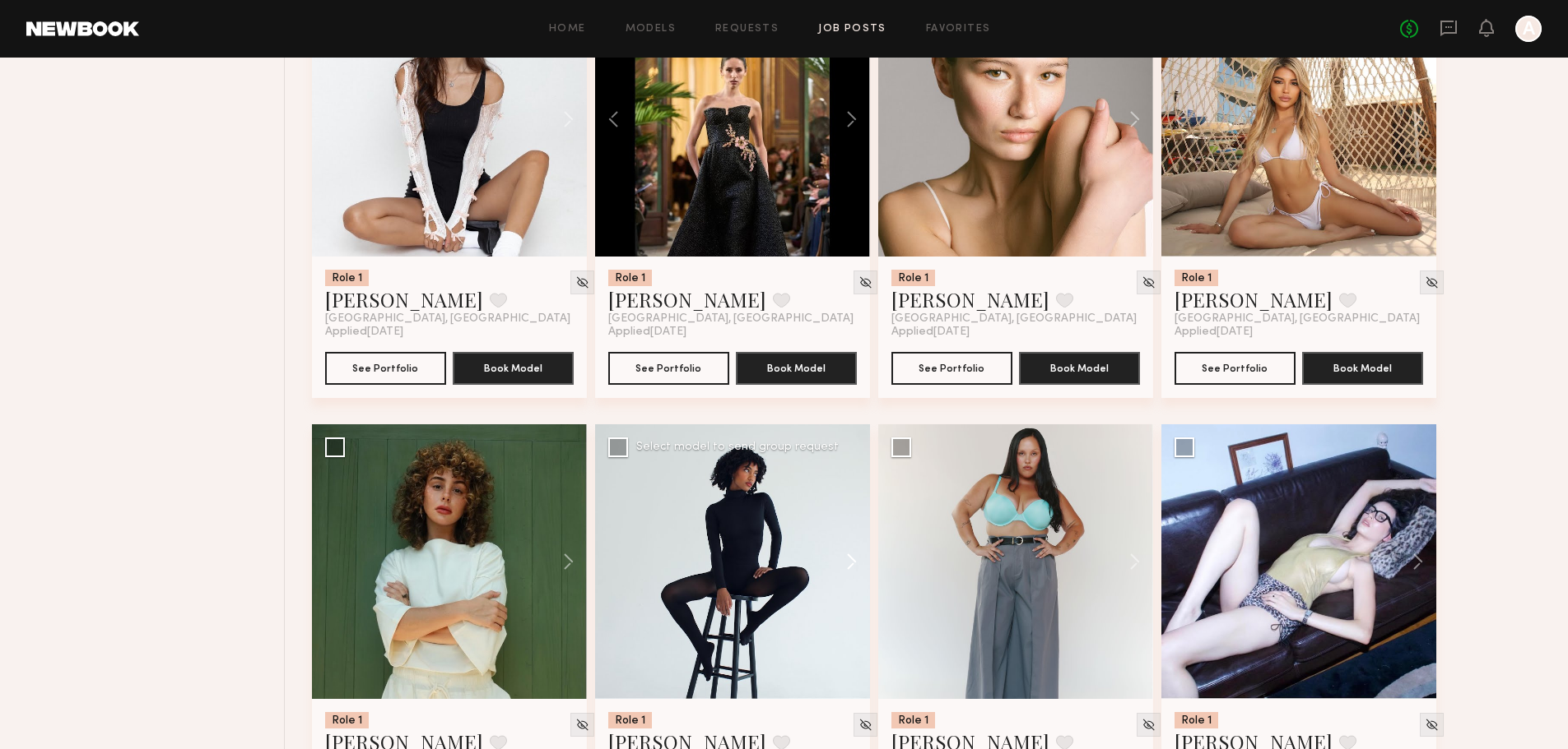
scroll to position [878, 0]
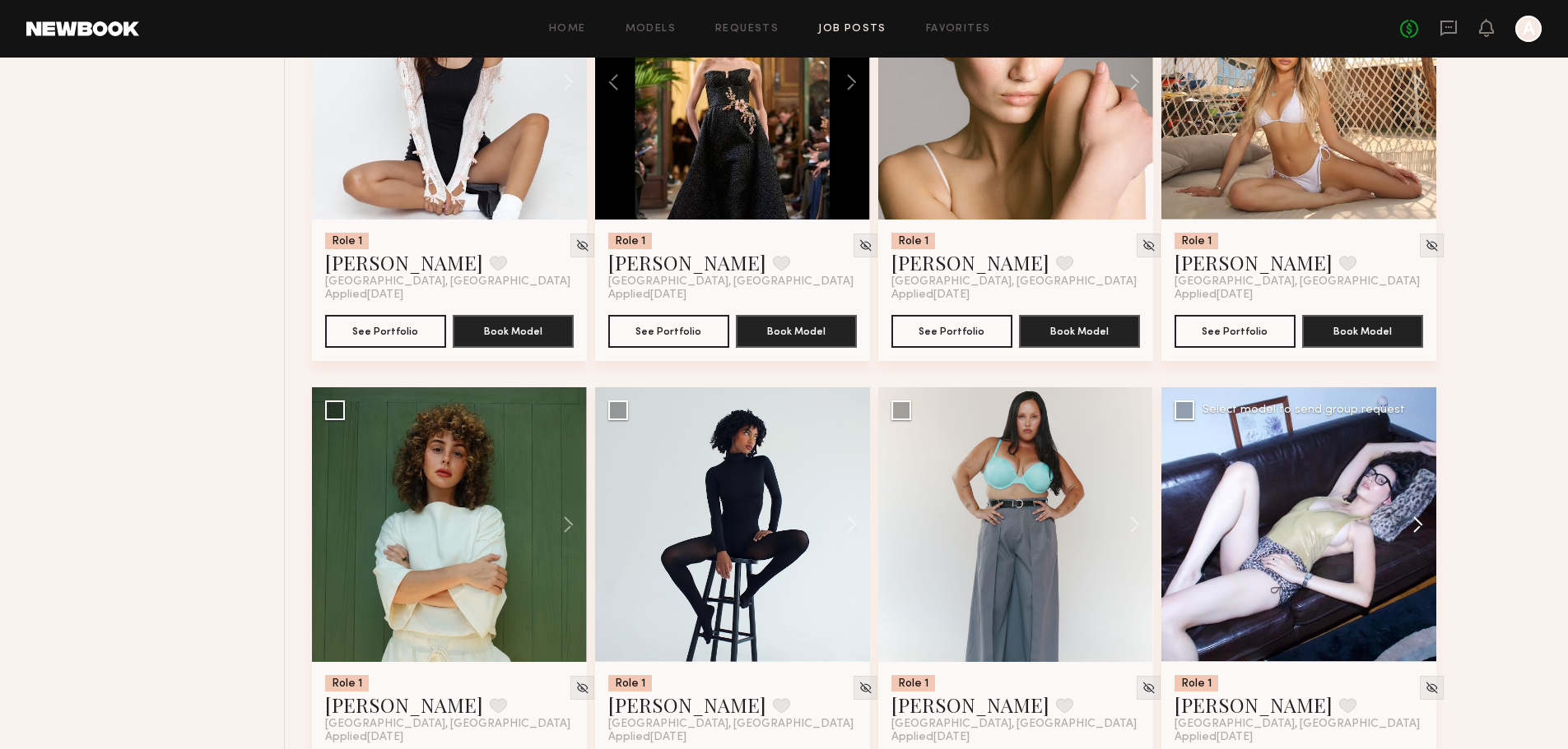
click at [1421, 441] on button at bounding box center [1410, 524] width 53 height 274
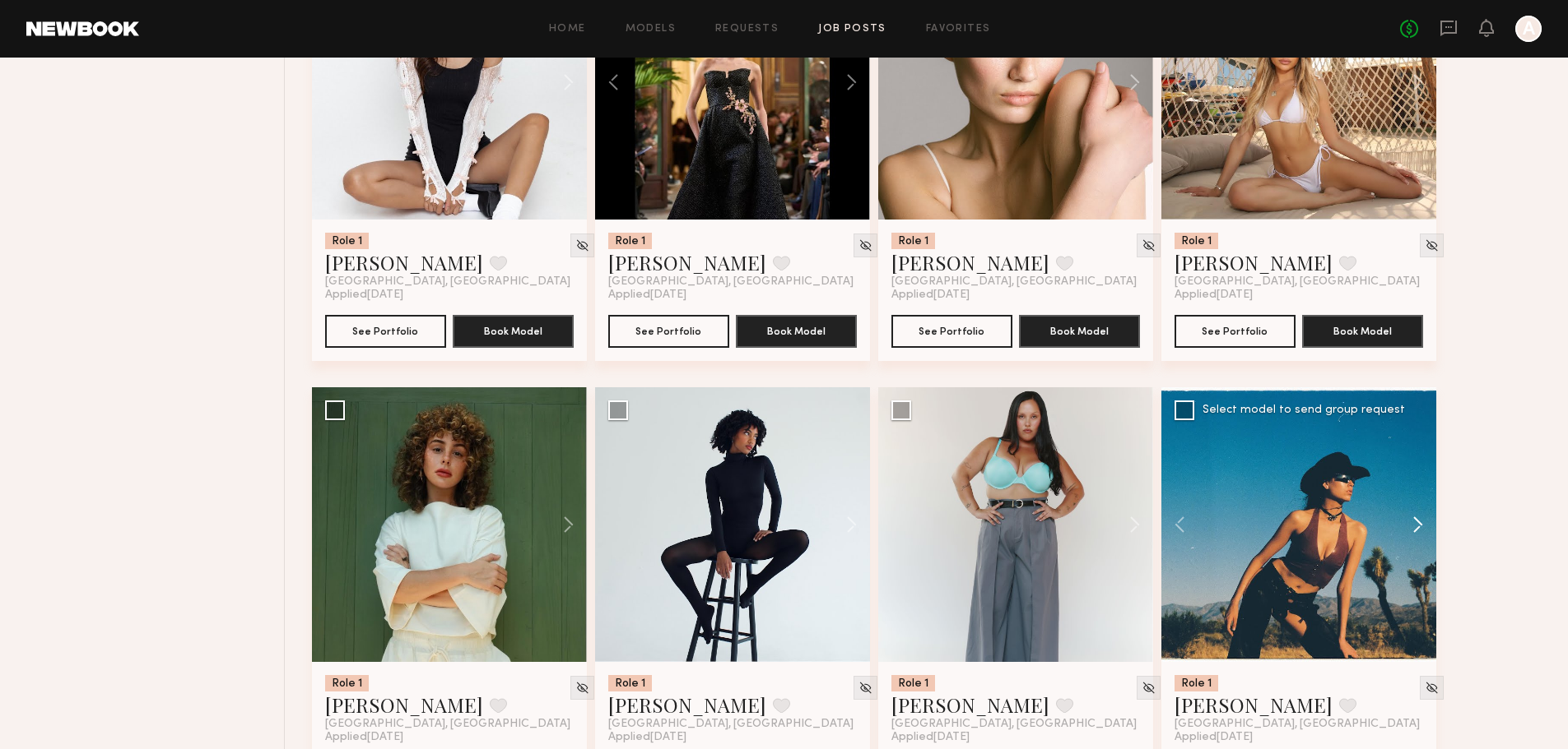
click at [1421, 441] on button at bounding box center [1410, 524] width 53 height 274
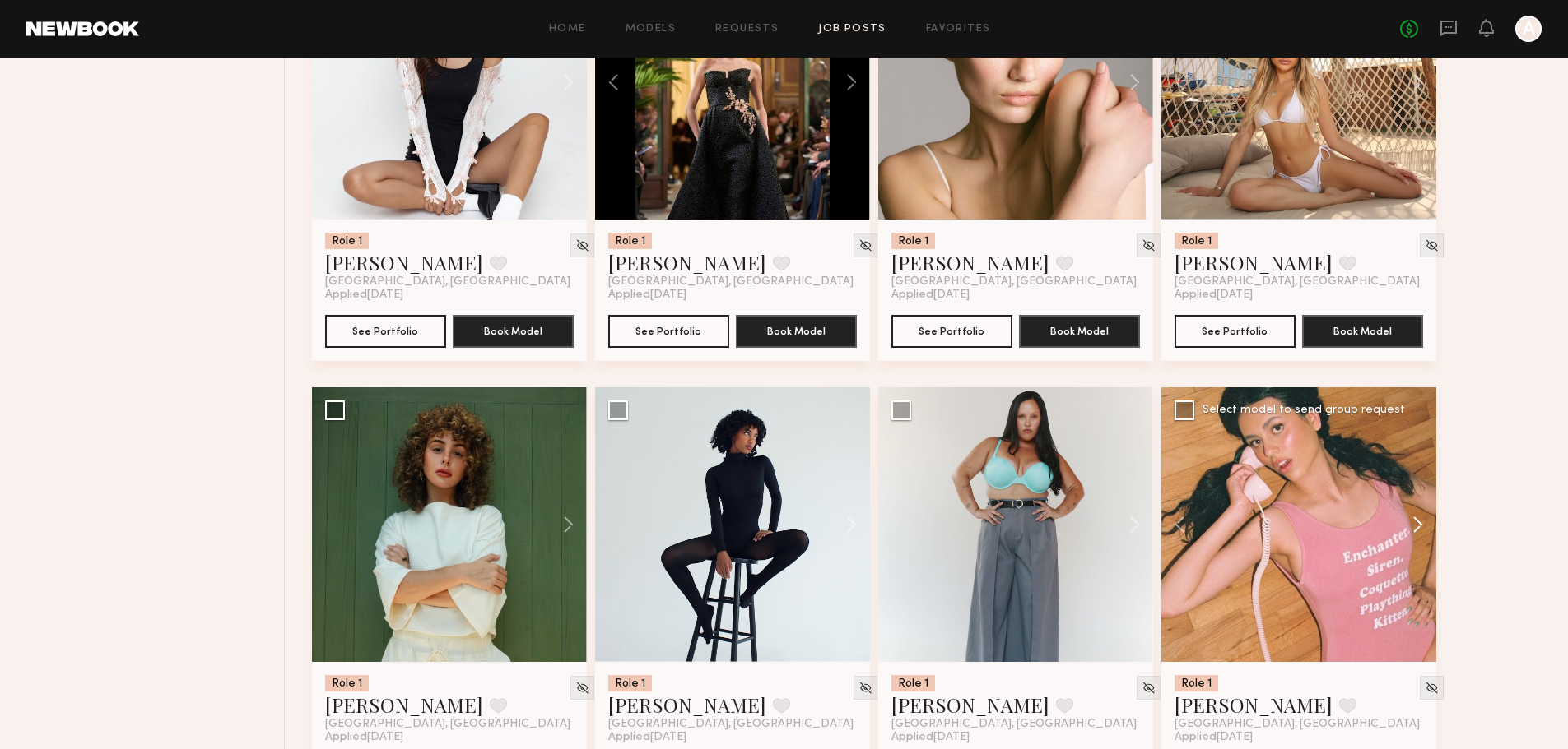
click at [1421, 441] on button at bounding box center [1410, 524] width 53 height 274
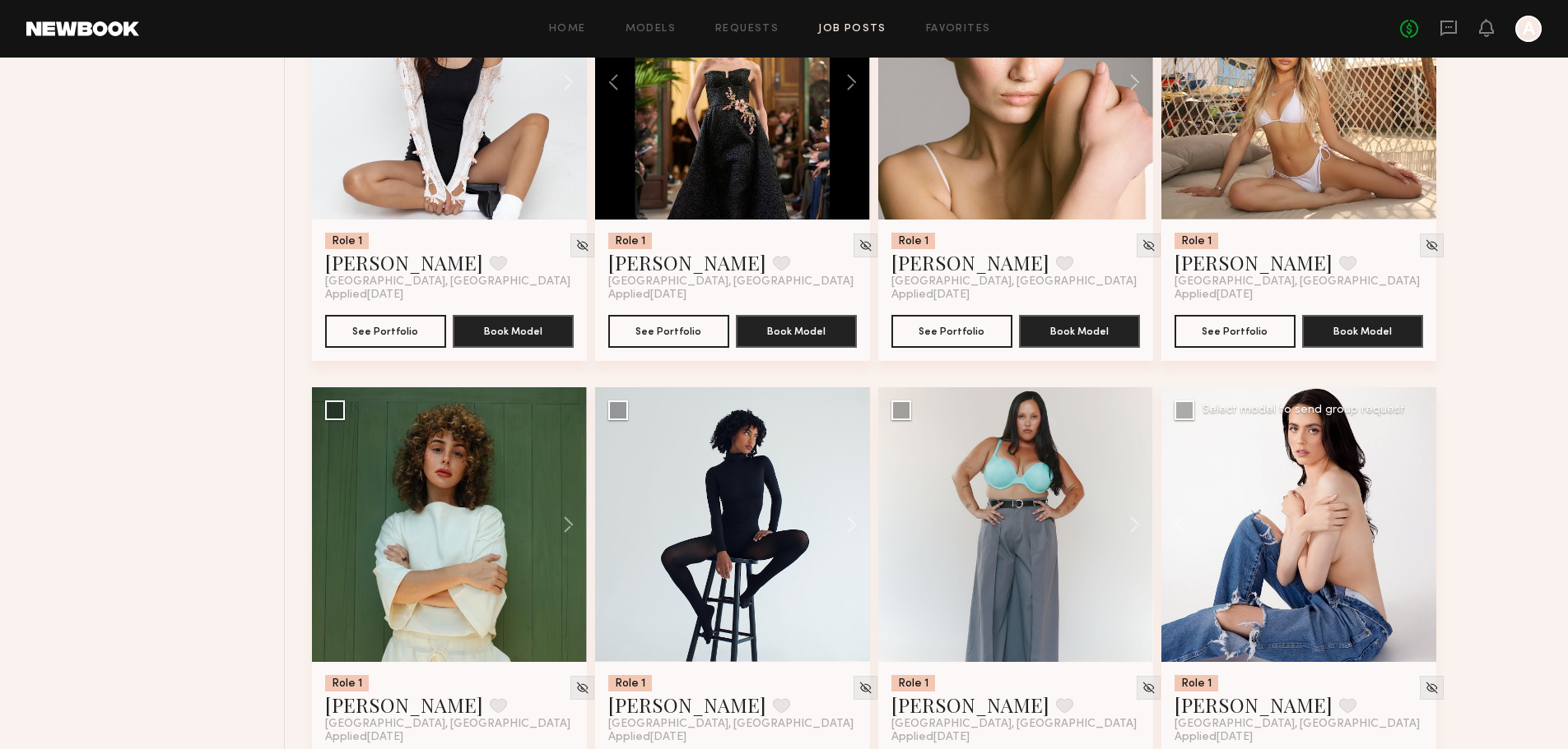
click at [1421, 441] on div at bounding box center [1299, 524] width 275 height 274
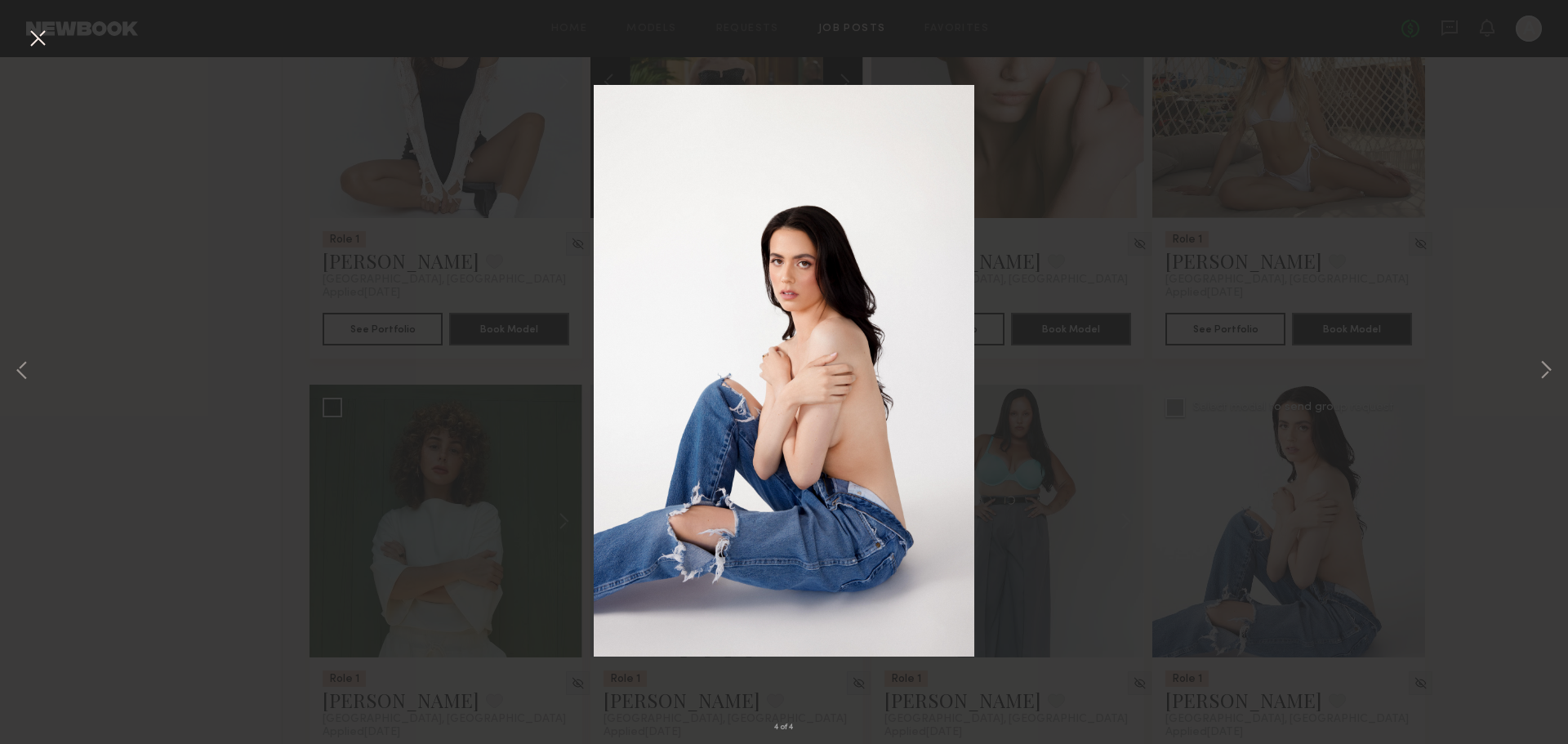
click at [28, 38] on button at bounding box center [37, 38] width 26 height 29
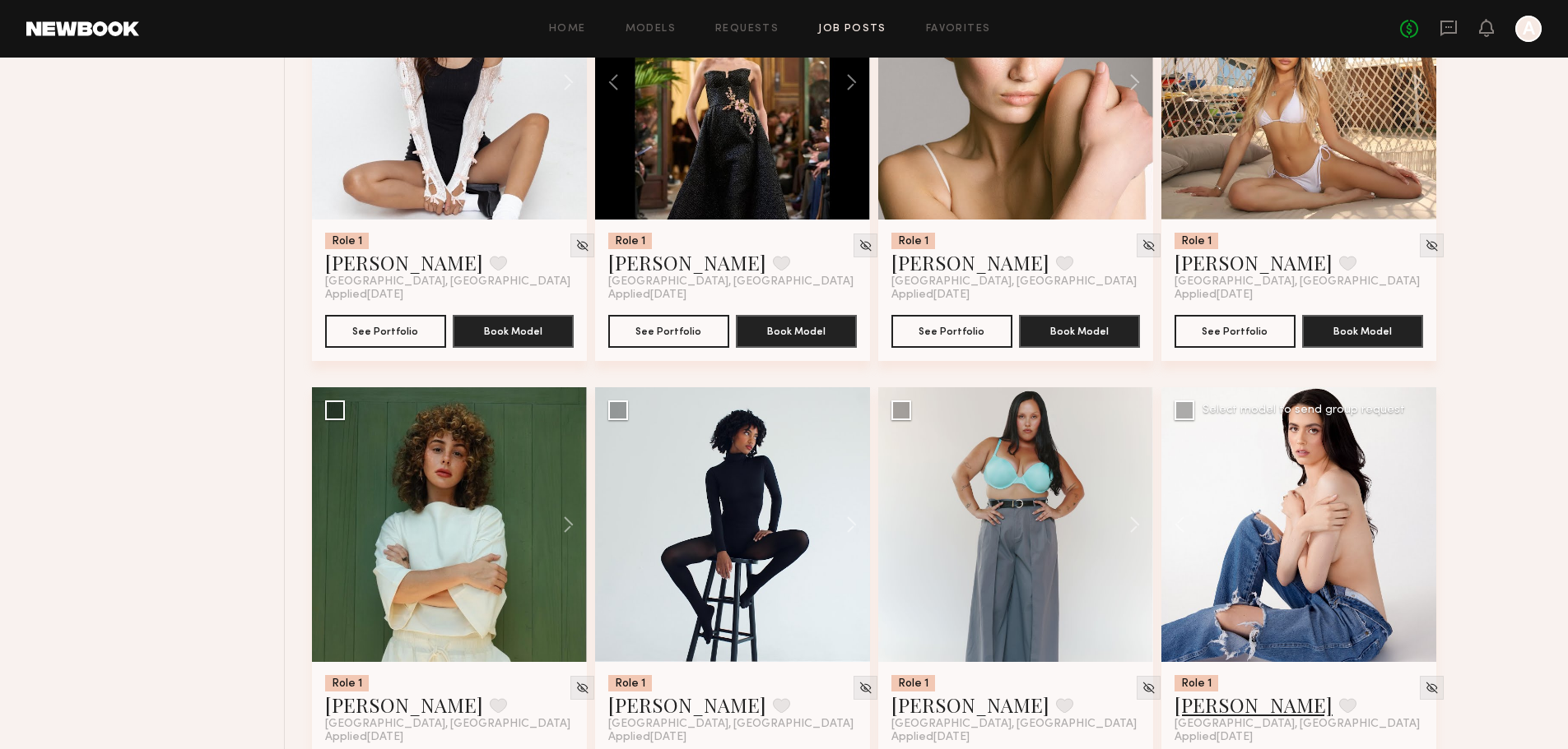
click at [1221, 692] on link "Samantha R." at bounding box center [1254, 704] width 158 height 26
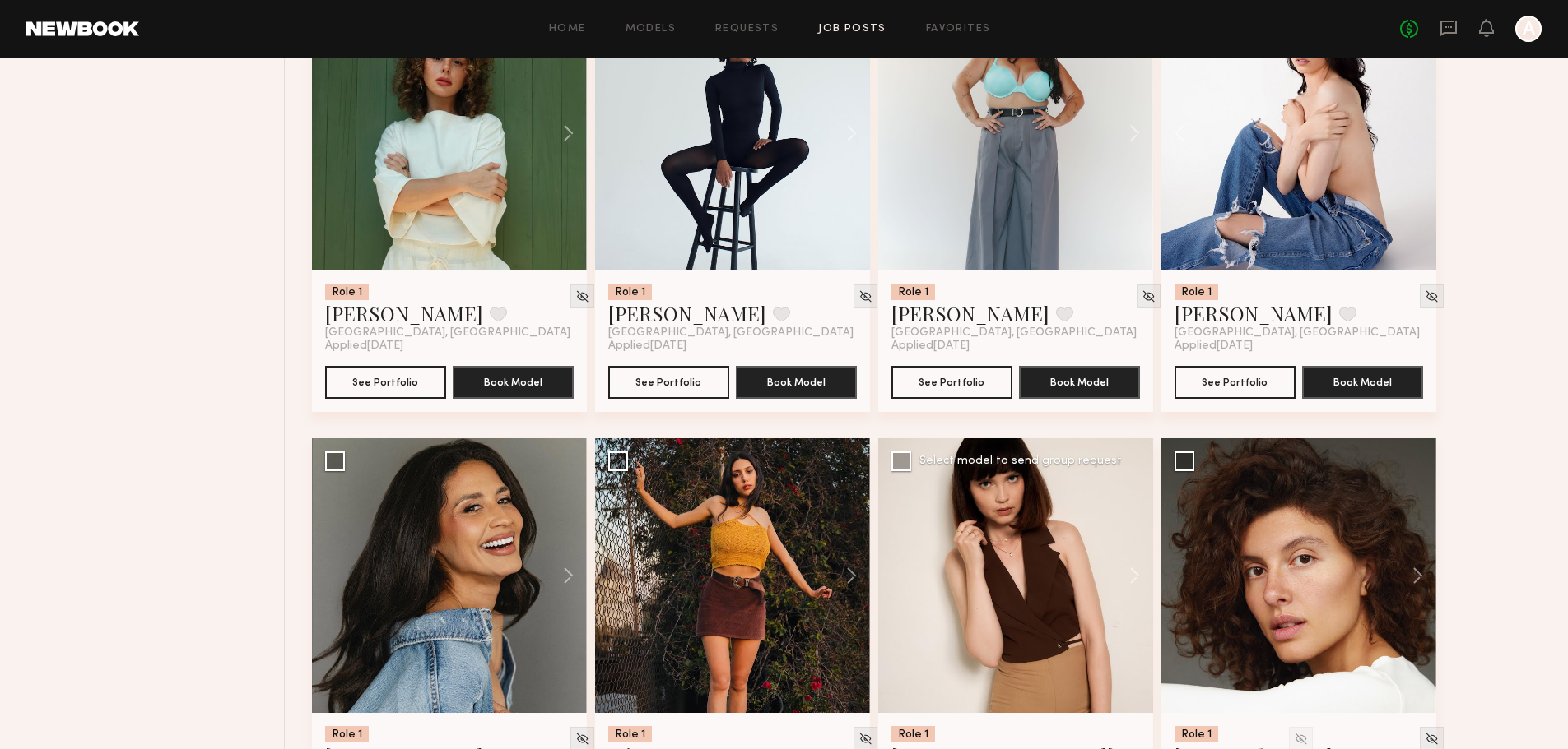
scroll to position [1426, 0]
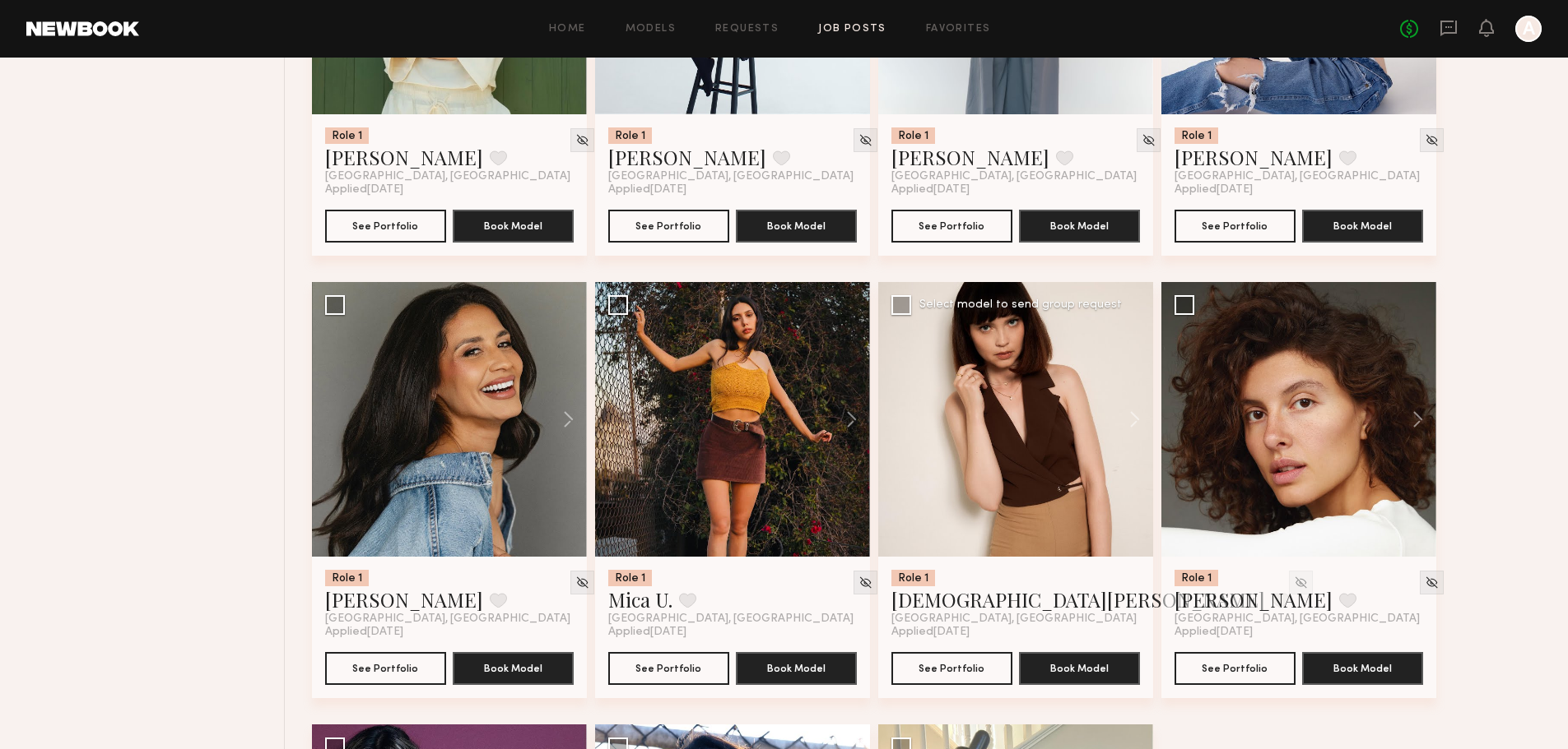
click at [1045, 427] on div at bounding box center [1016, 419] width 275 height 274
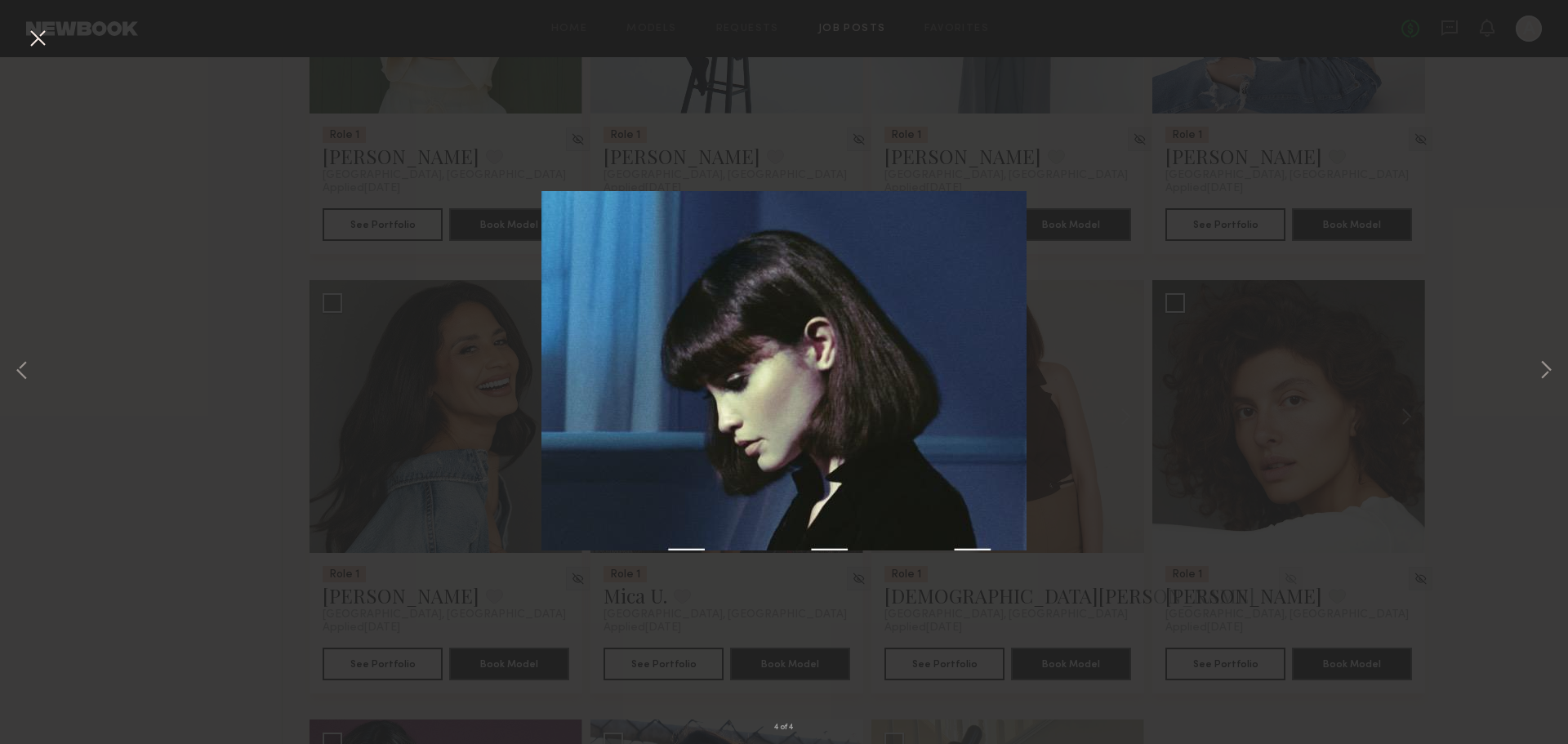
click at [751, 566] on div "4 of 4" at bounding box center [784, 372] width 1568 height 744
click at [38, 39] on button at bounding box center [37, 38] width 26 height 29
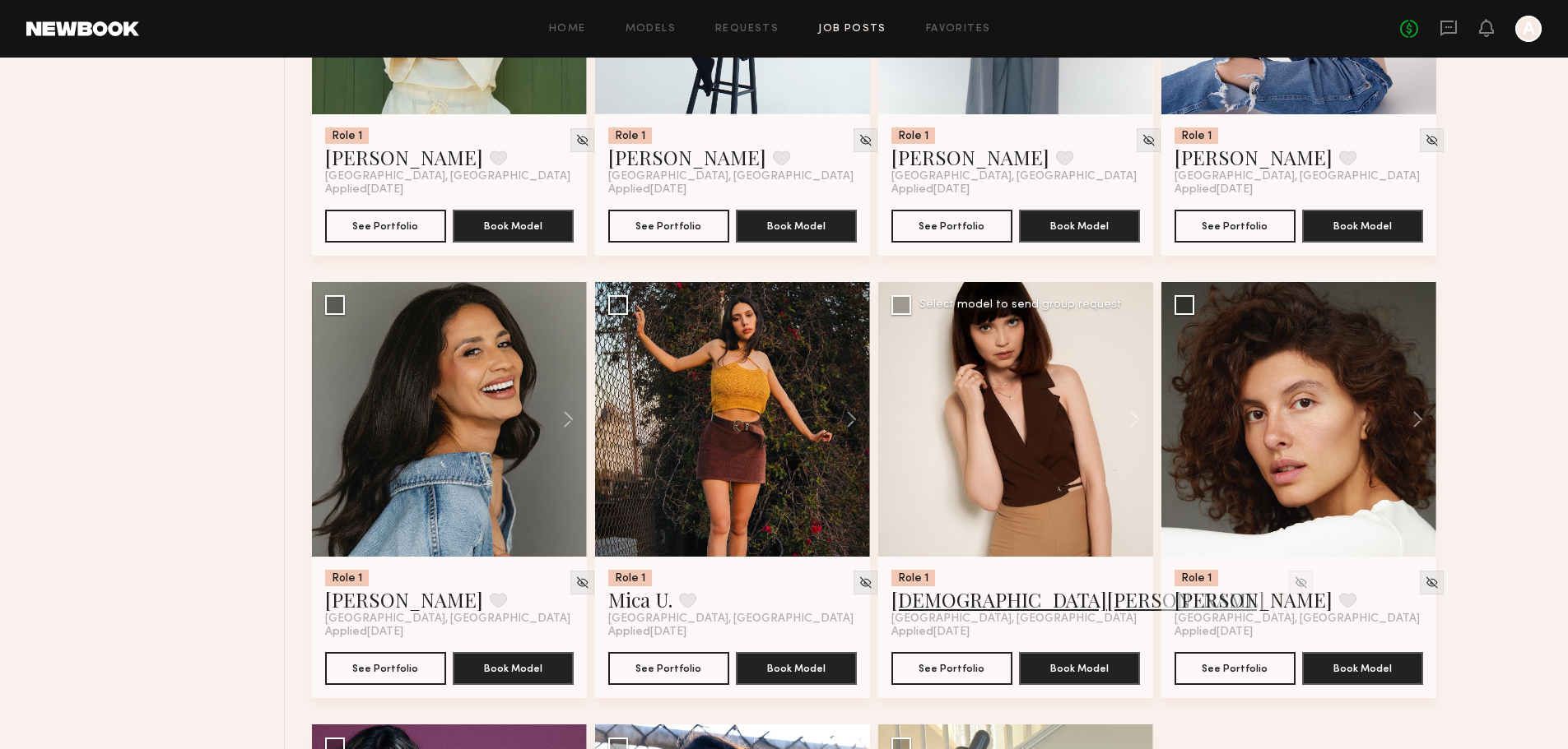
click at [933, 587] on link "[DEMOGRAPHIC_DATA][PERSON_NAME]" at bounding box center [1078, 599] width 374 height 26
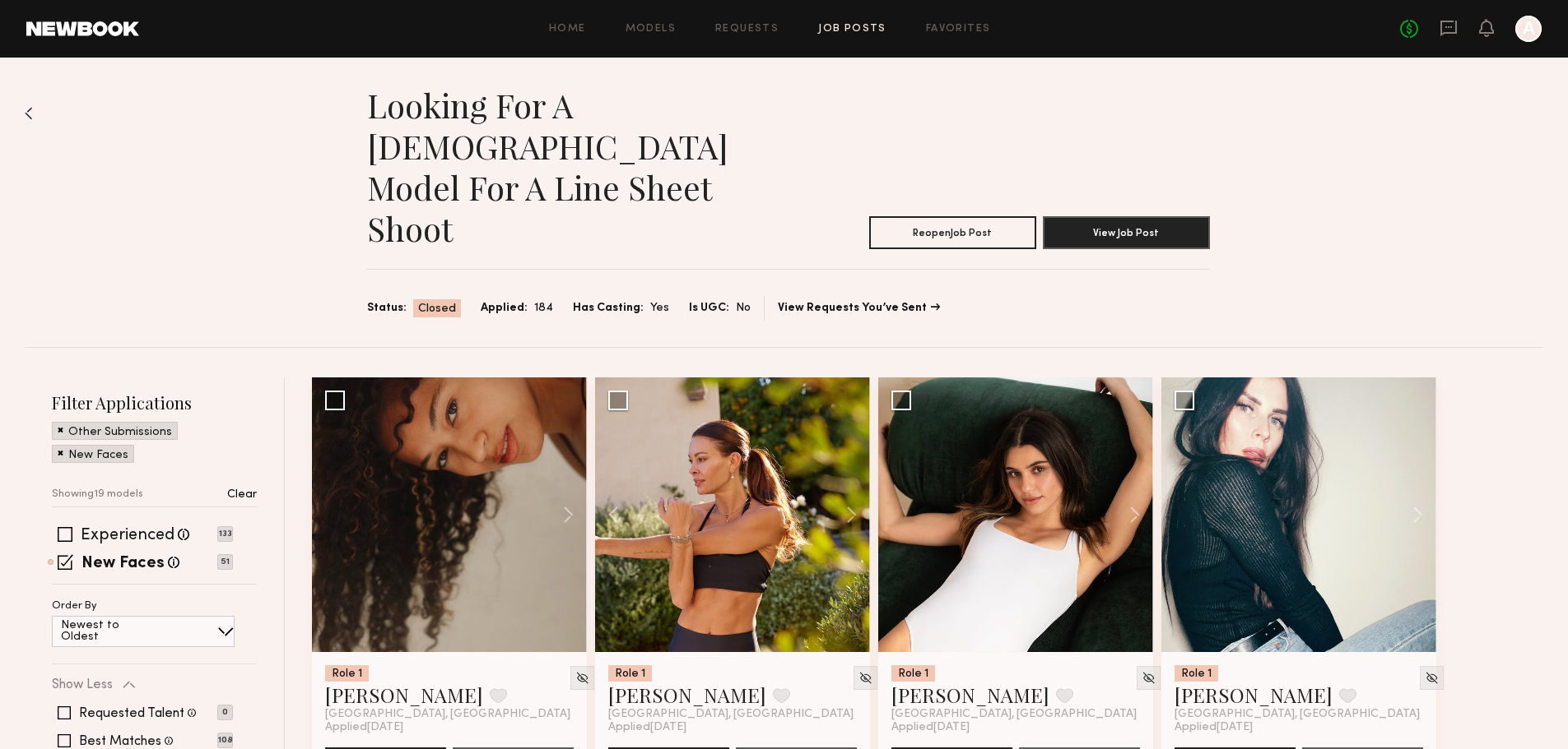
scroll to position [0, 0]
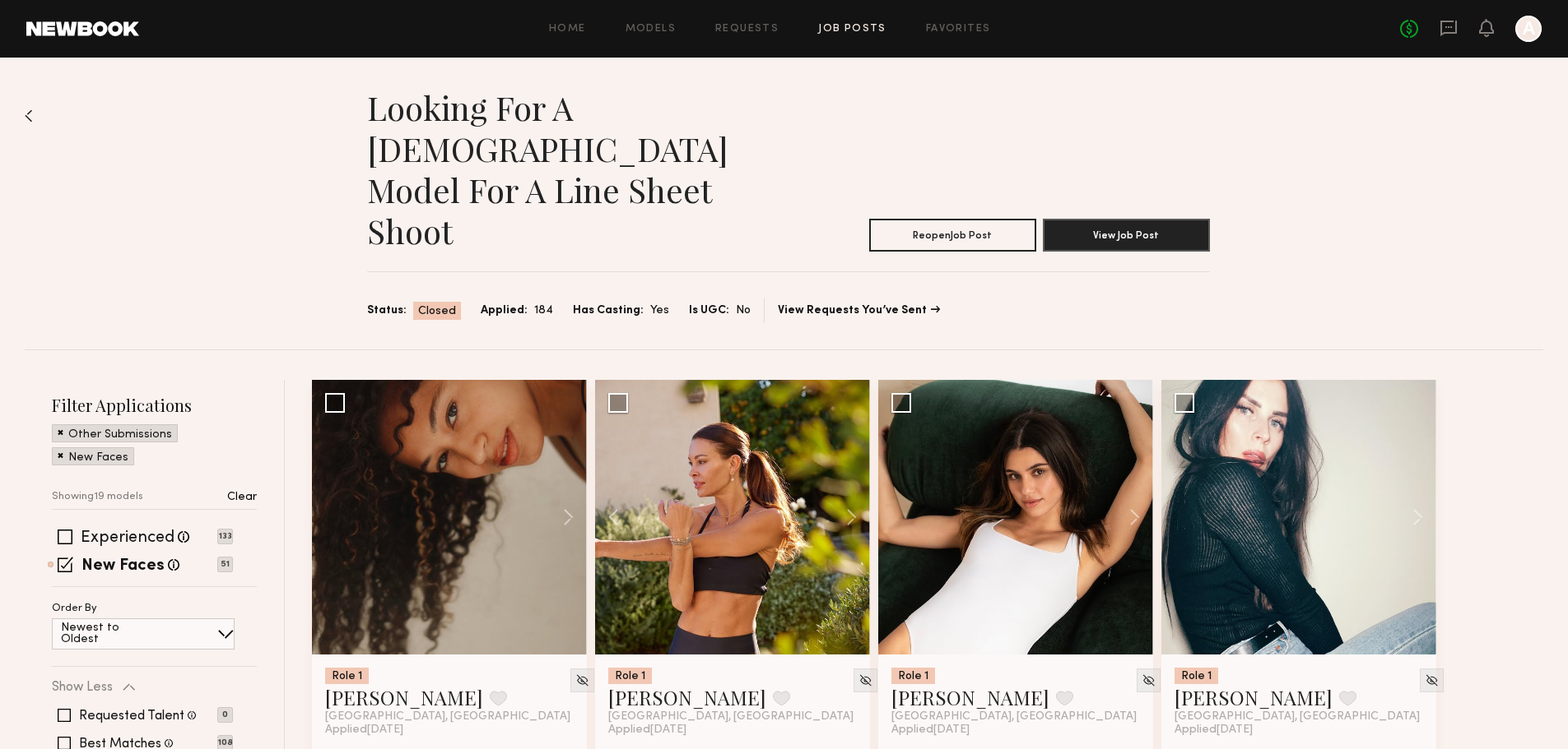
click at [1023, 299] on section "Status: Closed Applied: 184 Has Casting: Yes Is UGC: No View Requests You’ve Se…" at bounding box center [788, 311] width 843 height 24
click at [1352, 193] on div "Looking for a female model for a line sheet shoot Reopen Job Post View Job Post…" at bounding box center [783, 203] width 1518 height 292
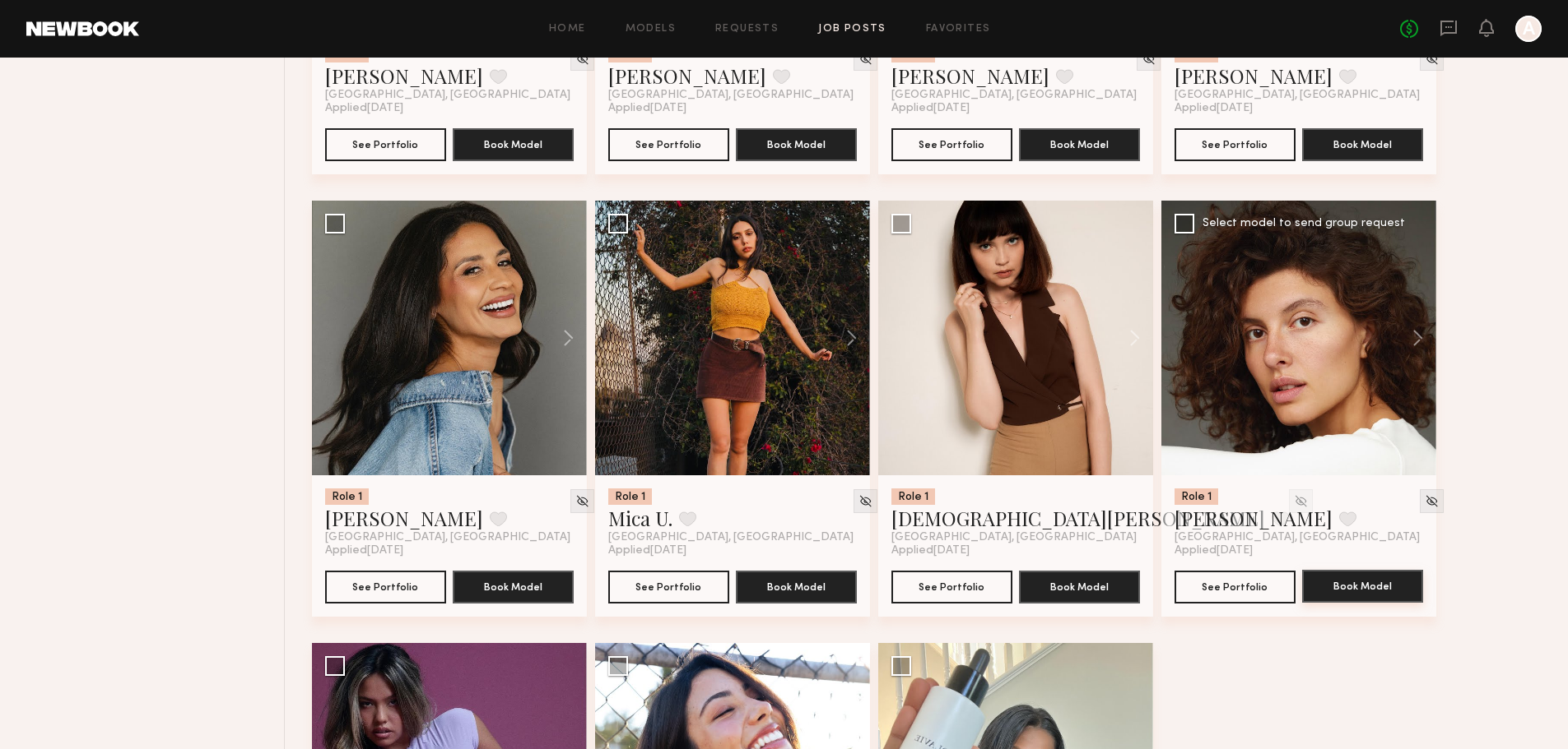
scroll to position [1761, 0]
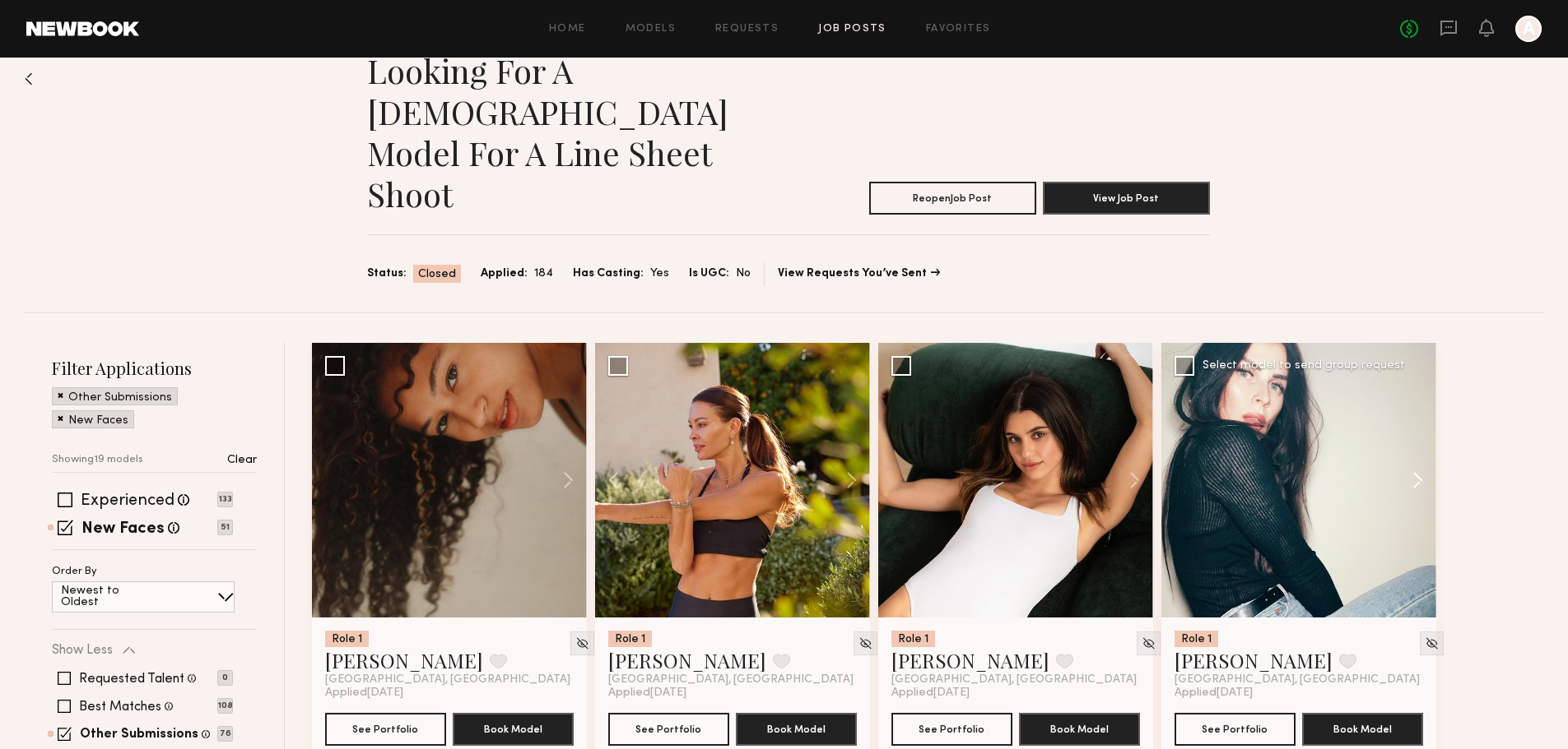
scroll to position [0, 0]
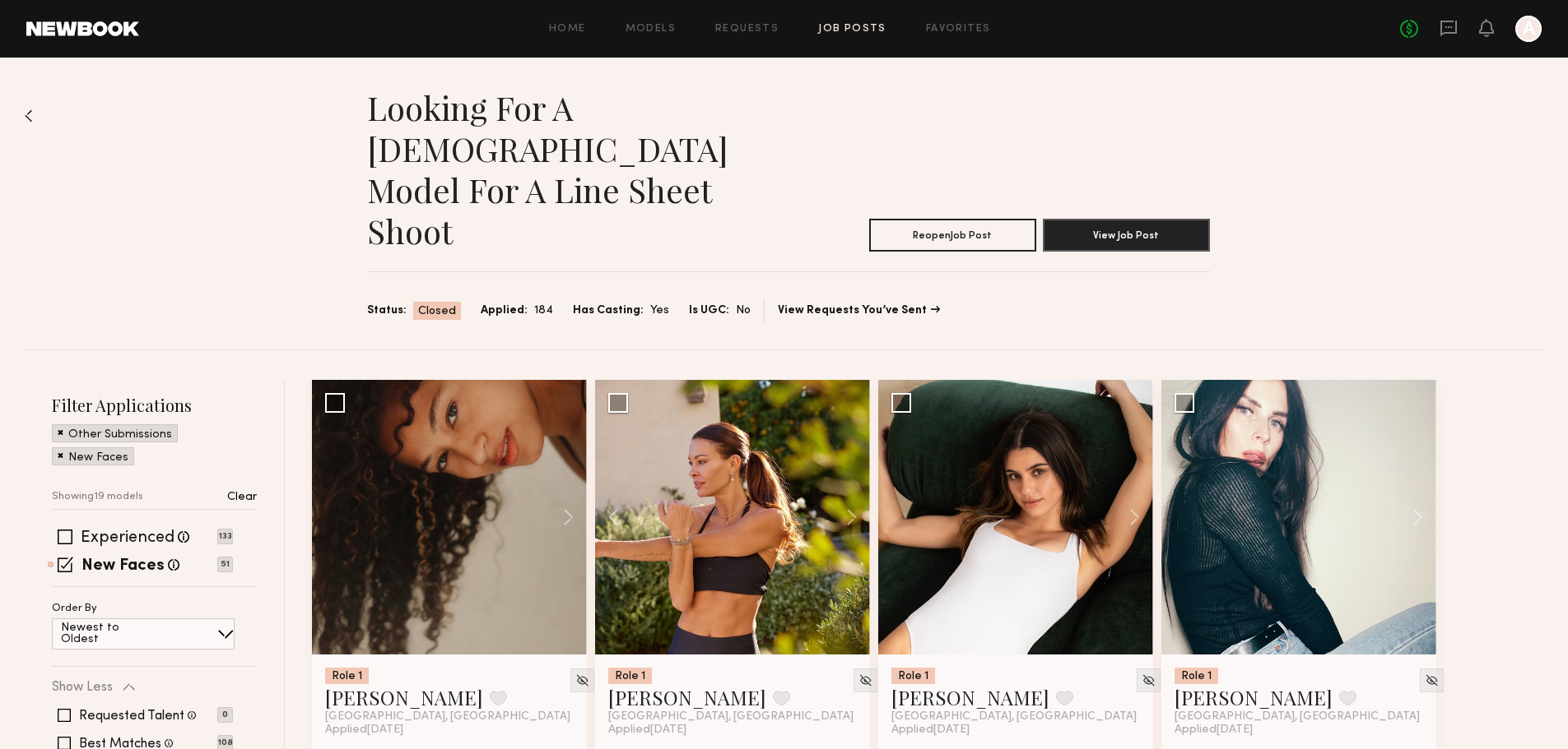
click at [486, 124] on h1 "Looking for a female model for a line sheet shoot" at bounding box center [578, 169] width 421 height 164
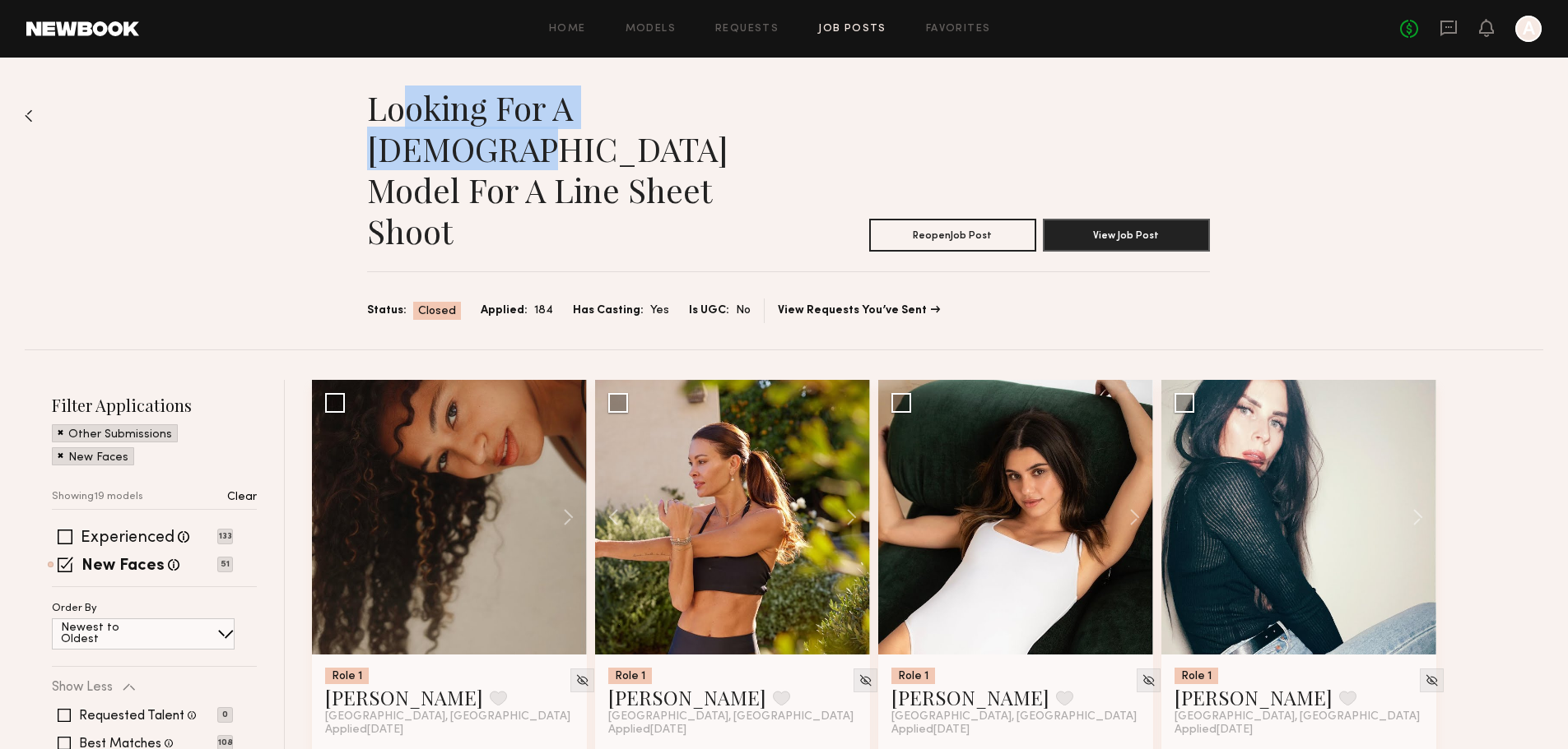
drag, startPoint x: 456, startPoint y: 104, endPoint x: 773, endPoint y: 98, distance: 317.1
click at [754, 94] on h1 "Looking for a female model for a line sheet shoot" at bounding box center [578, 169] width 421 height 164
click at [722, 128] on h1 "Looking for a female model for a line sheet shoot" at bounding box center [578, 169] width 421 height 164
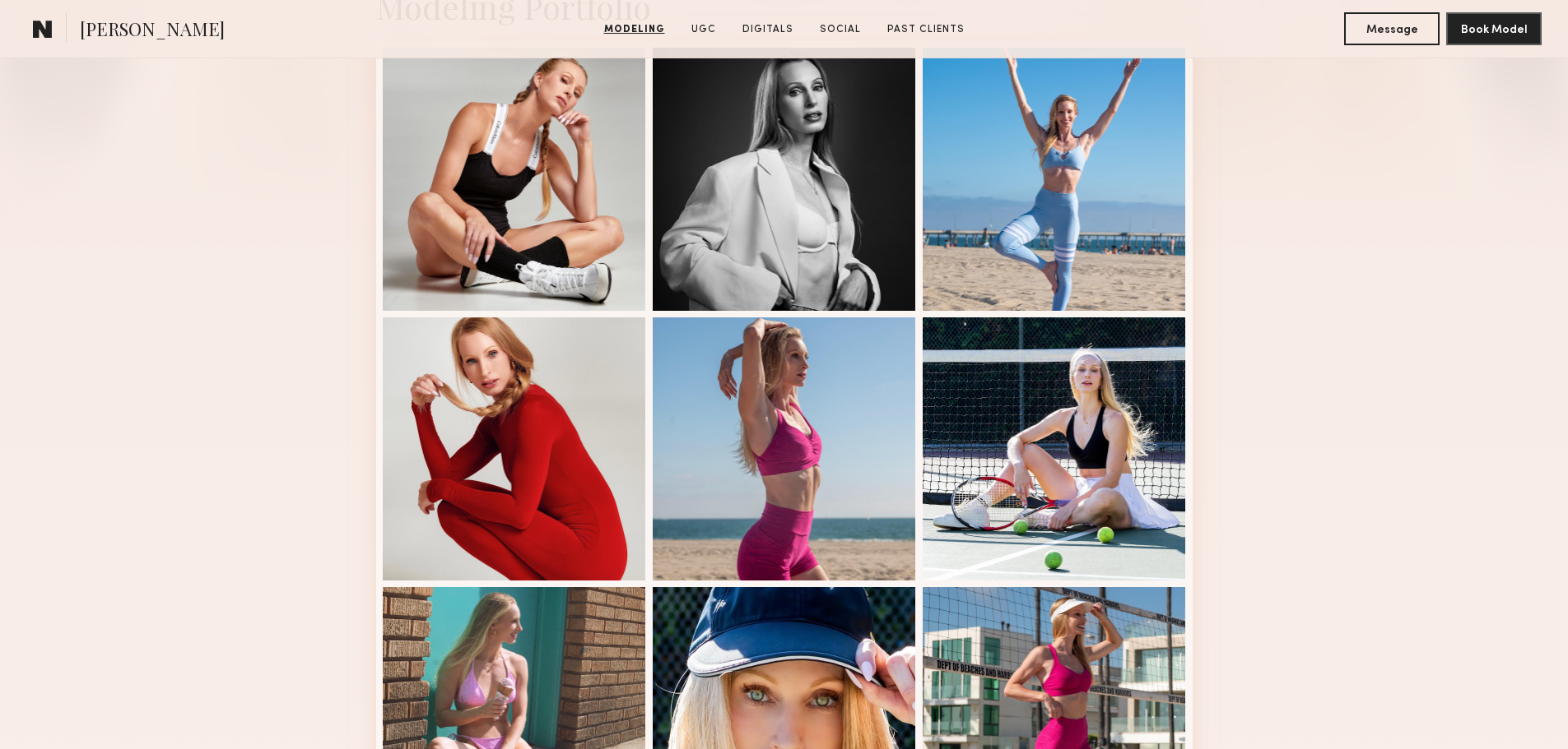
scroll to position [658, 0]
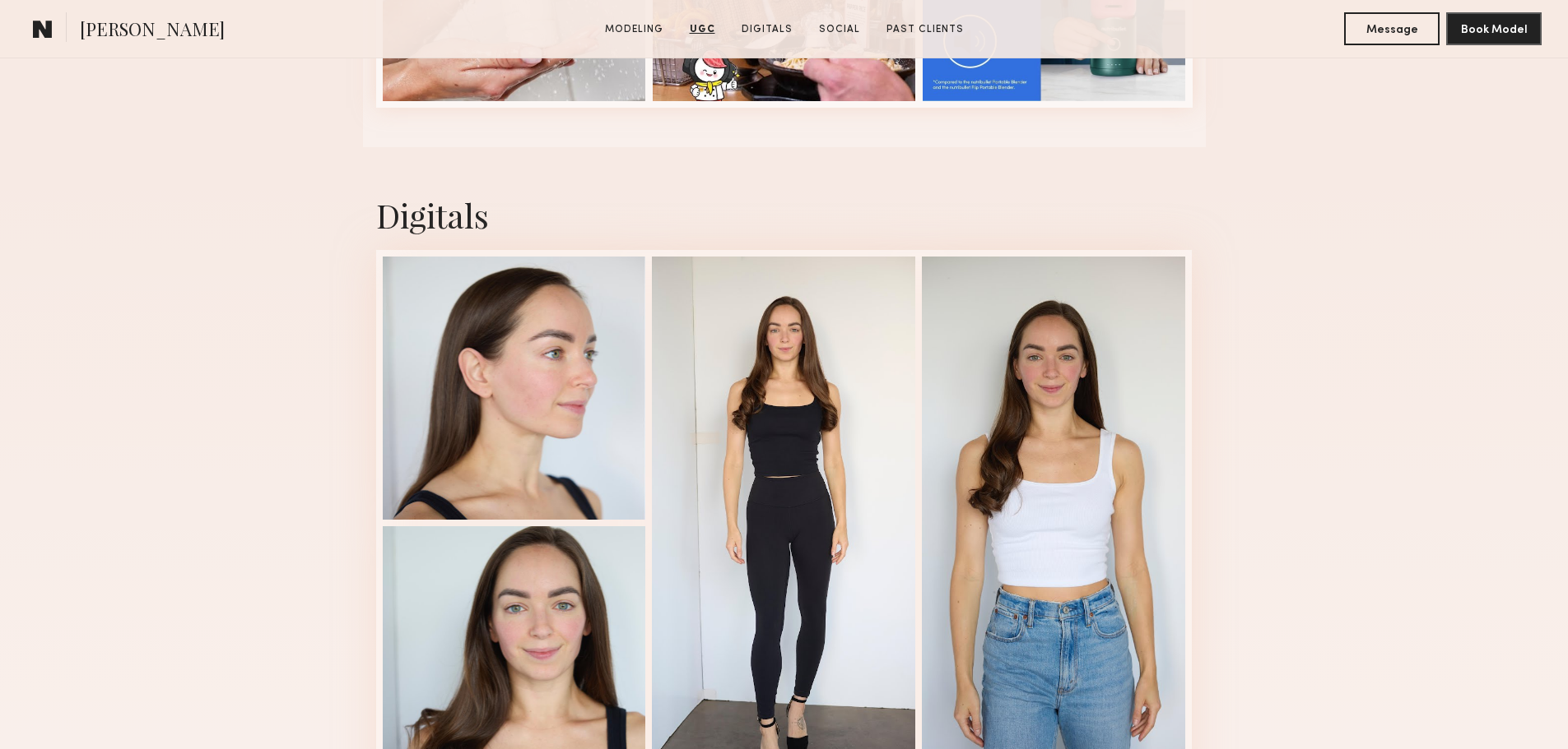
scroll to position [3838, 0]
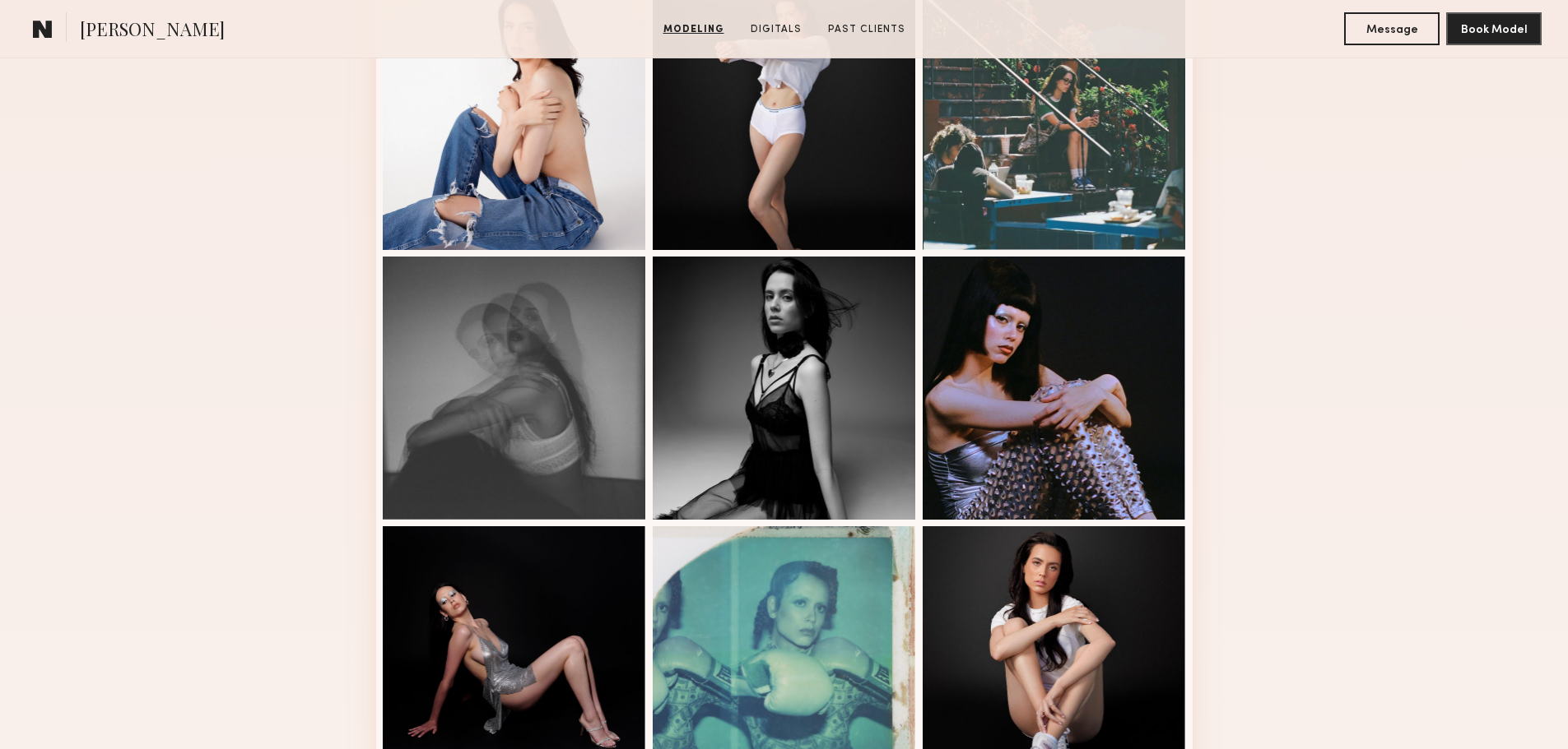
scroll to position [878, 0]
